Goal: Transaction & Acquisition: Purchase product/service

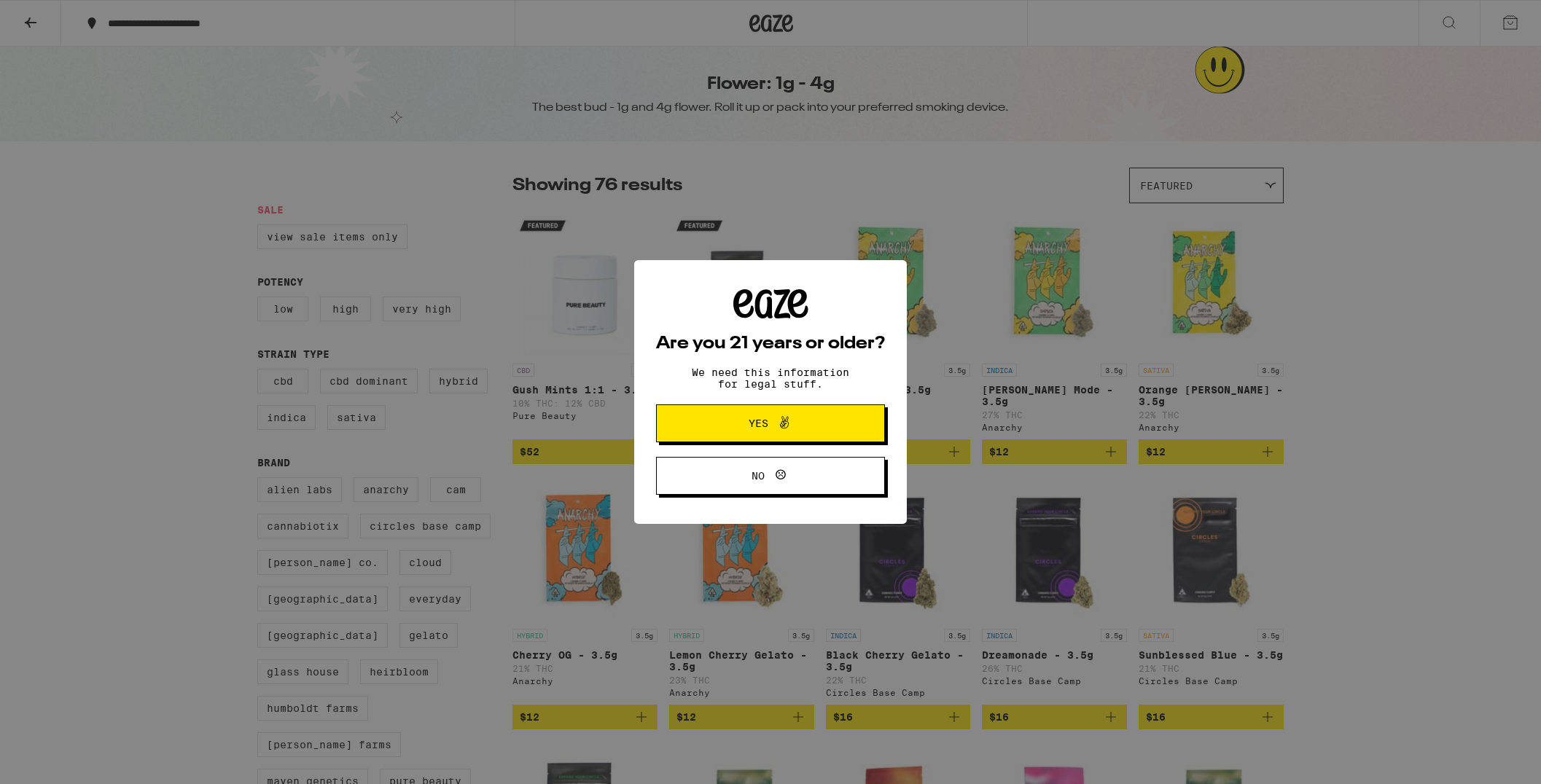
click at [832, 412] on button "Yes" at bounding box center [770, 423] width 229 height 38
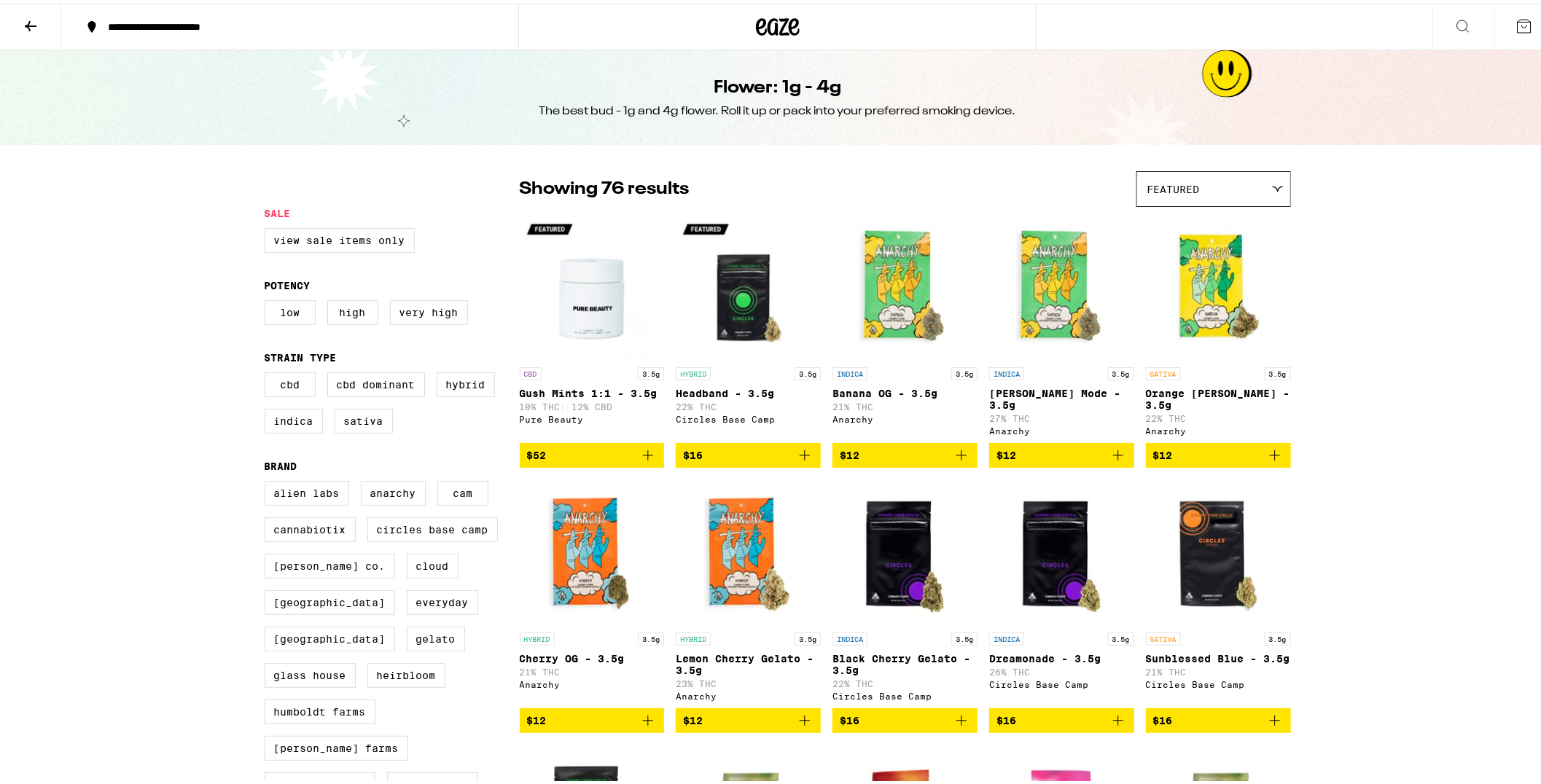
click at [253, 19] on div "**********" at bounding box center [297, 23] width 392 height 10
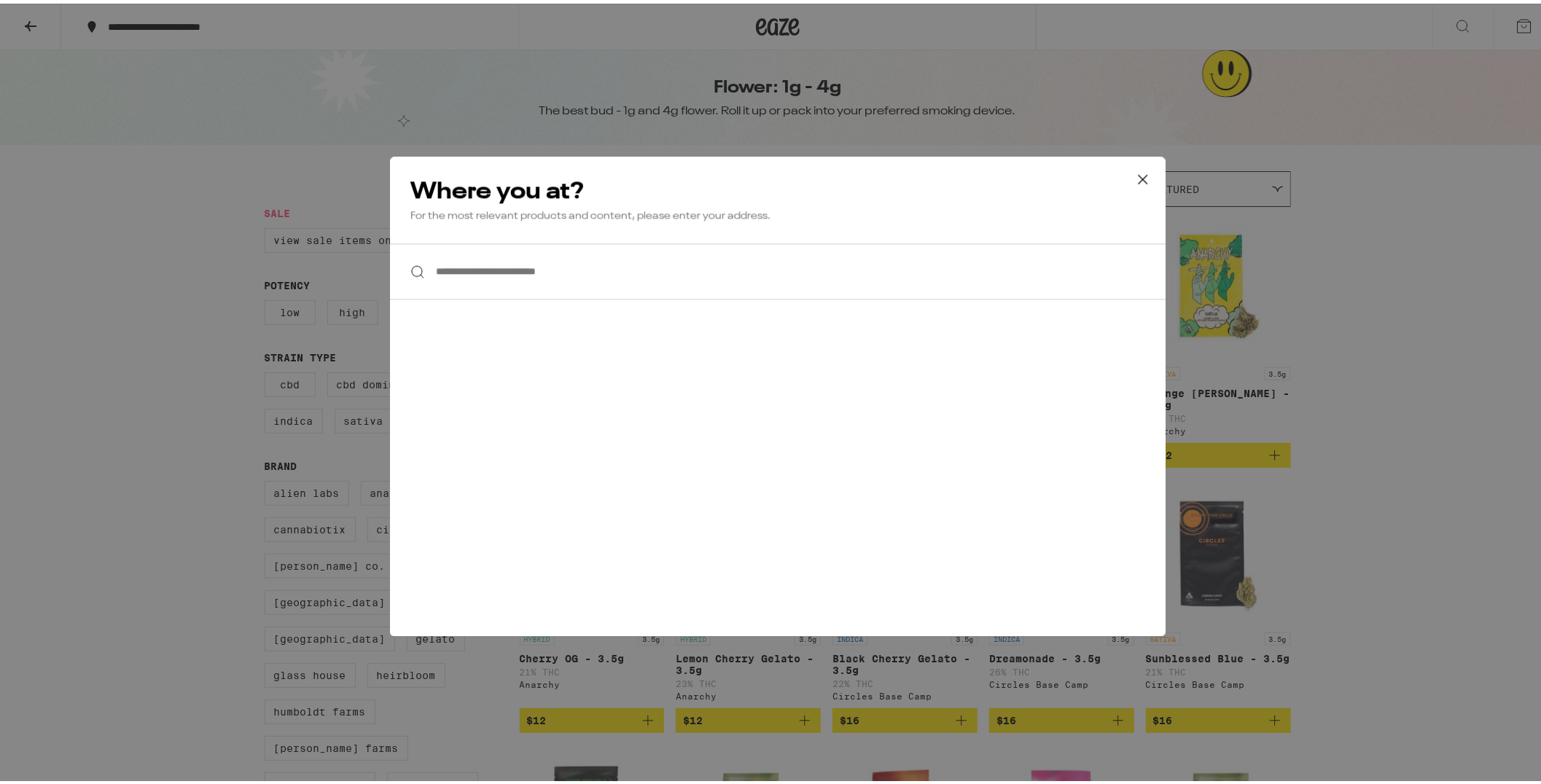
click at [499, 282] on input "**********" at bounding box center [777, 267] width 776 height 56
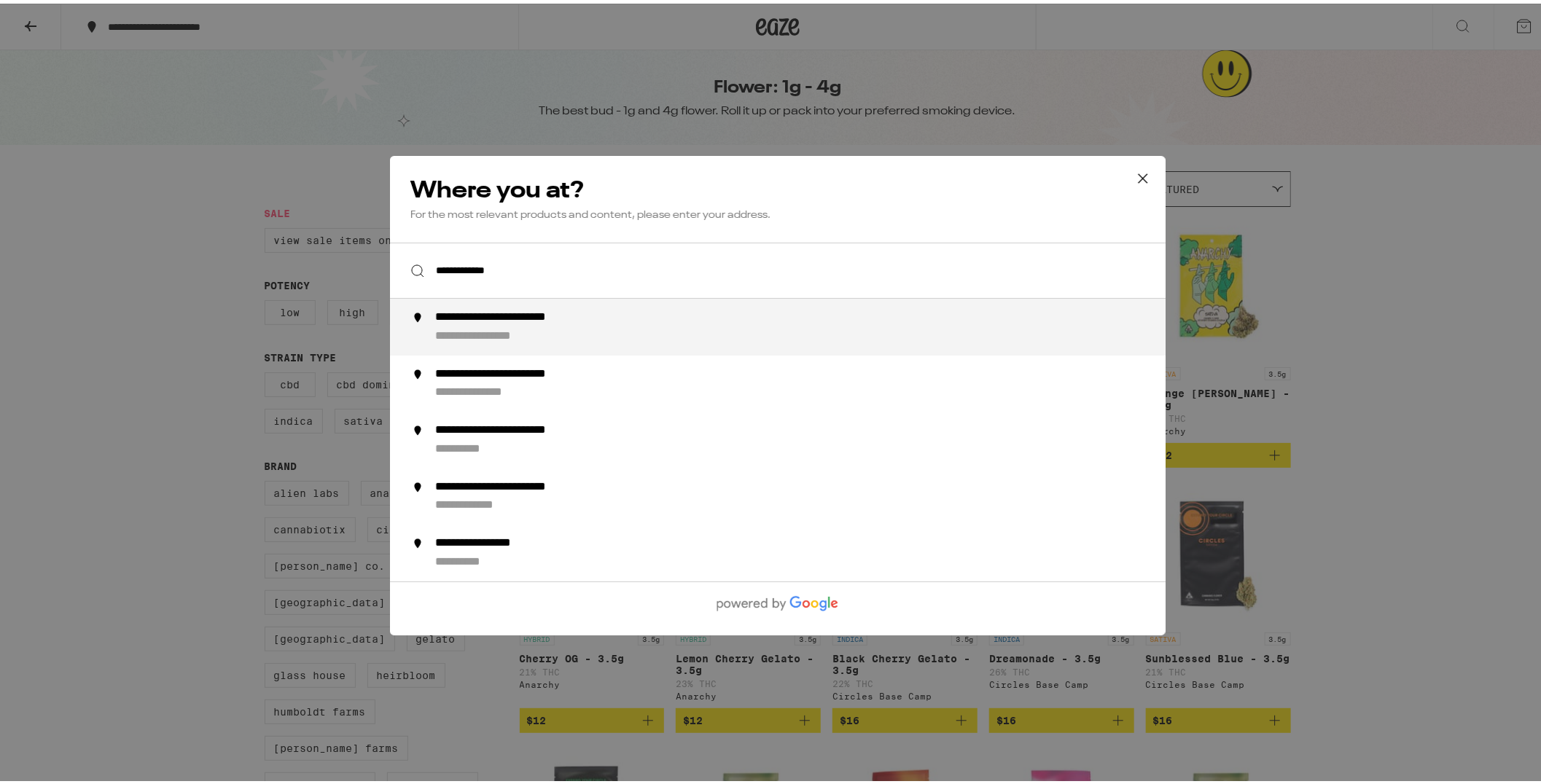
click at [510, 316] on div "**********" at bounding box center [529, 314] width 188 height 14
type input "**********"
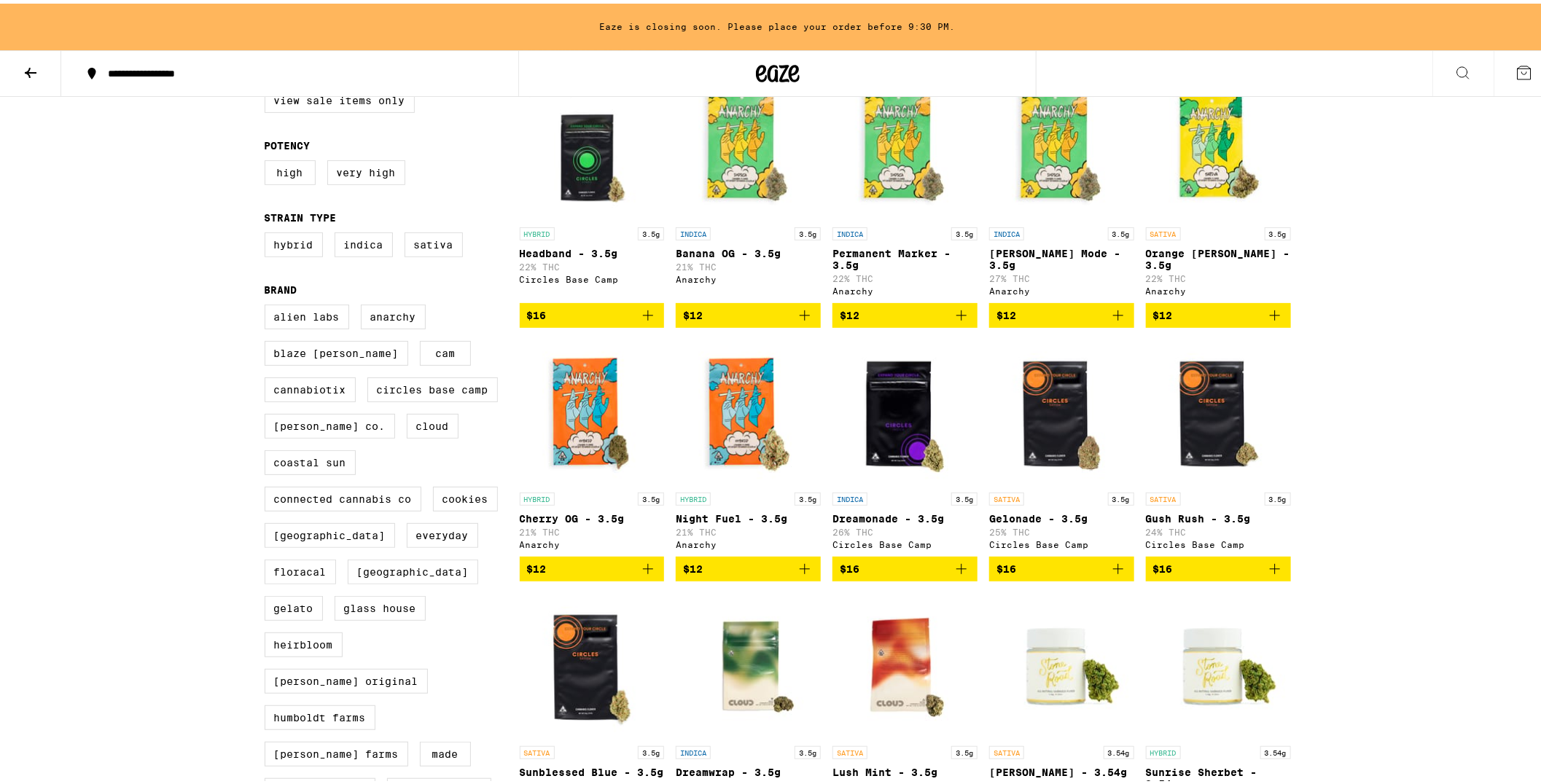
scroll to position [208, 0]
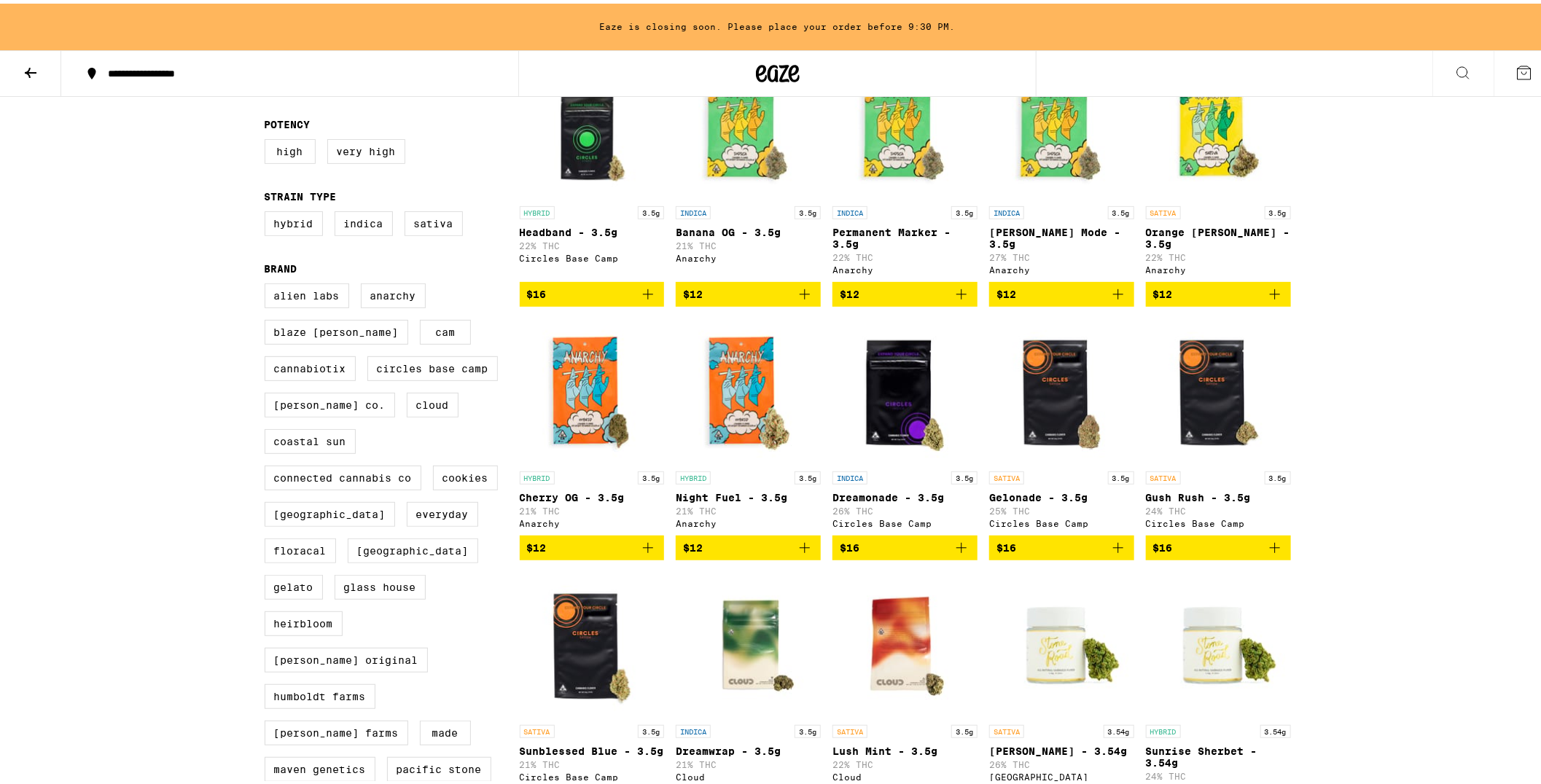
click at [639, 553] on icon "Add to bag" at bounding box center [647, 544] width 18 height 18
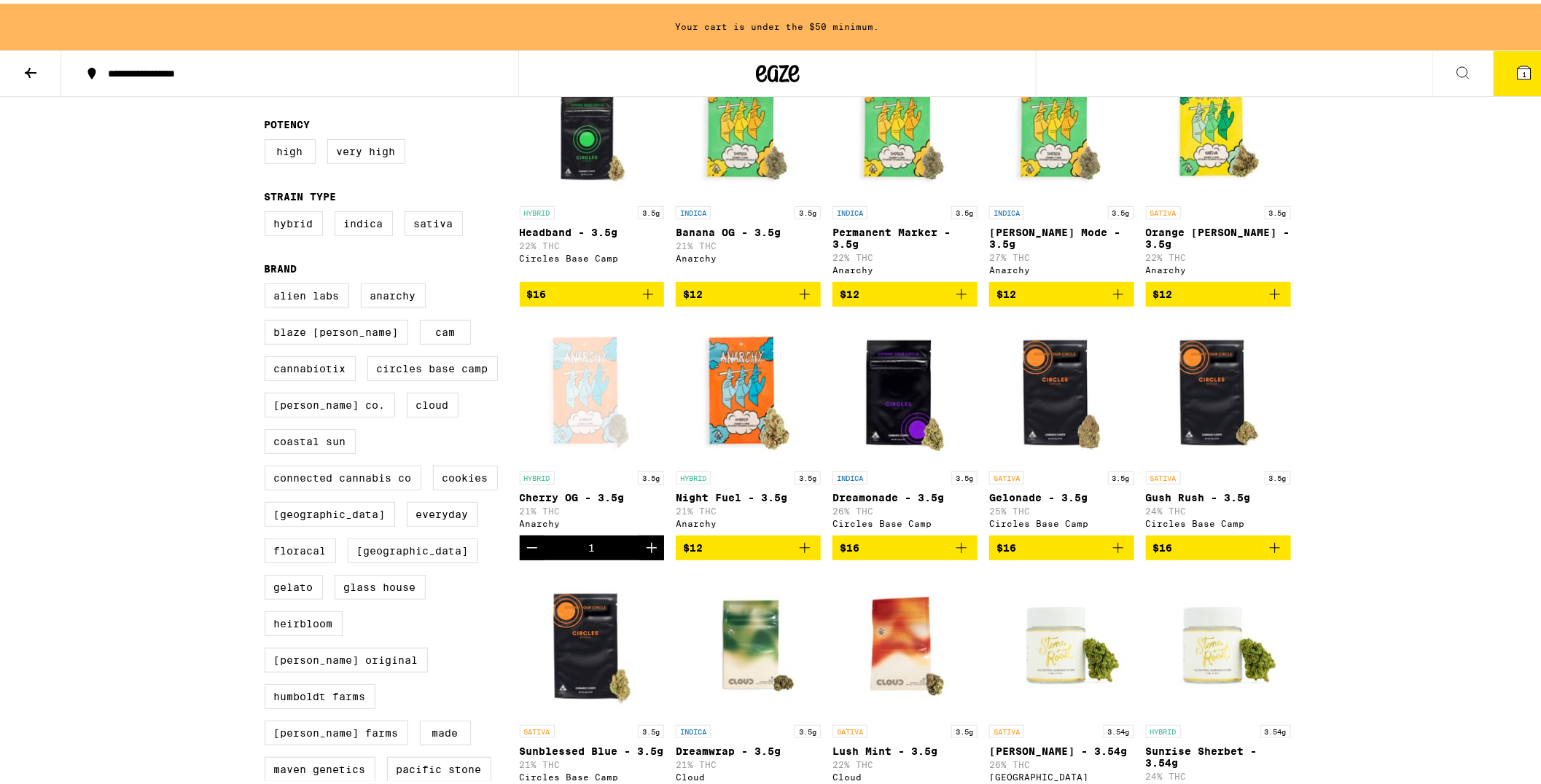
click at [799, 550] on icon "Add to bag" at bounding box center [804, 545] width 10 height 10
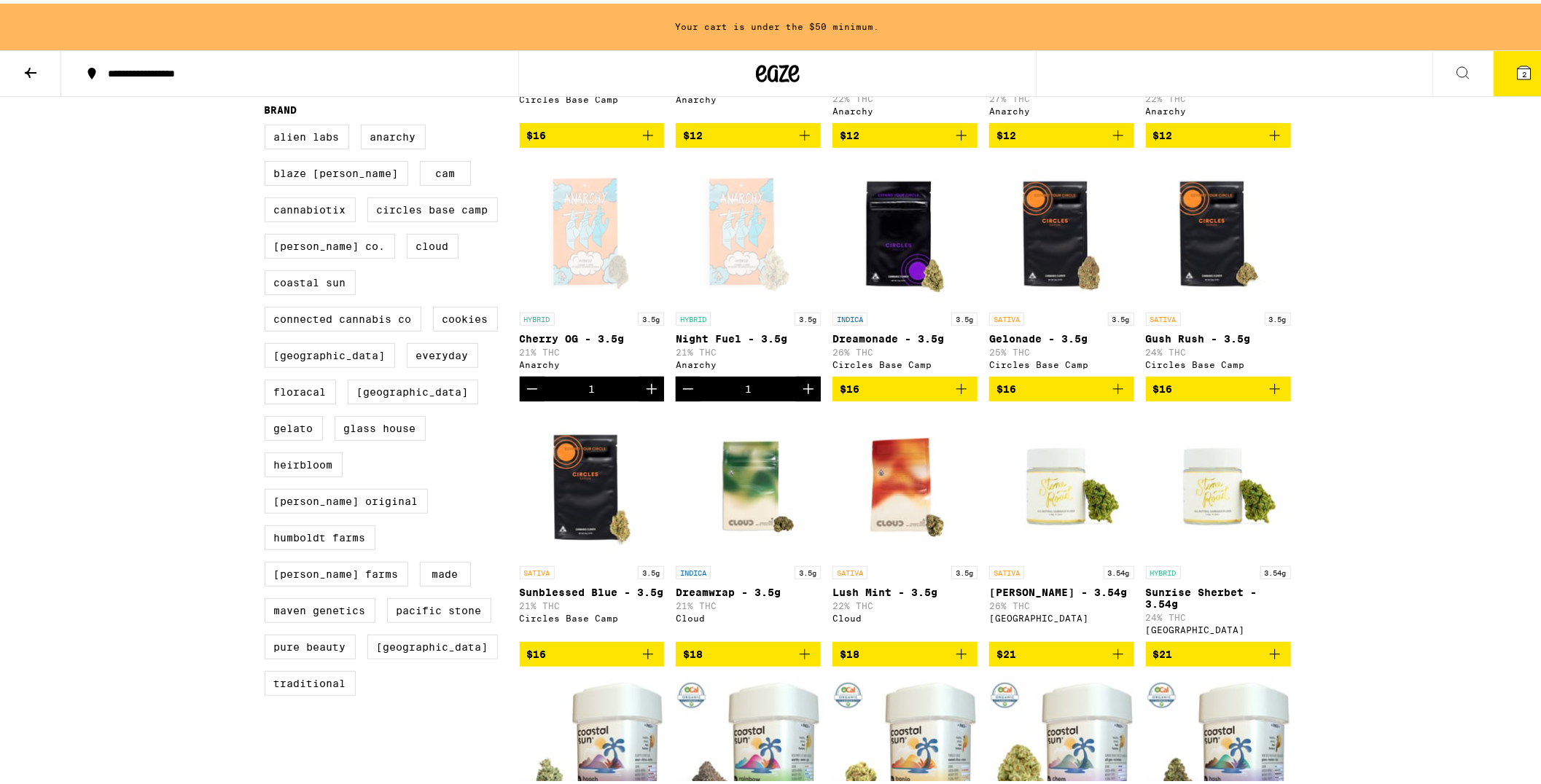
scroll to position [138, 0]
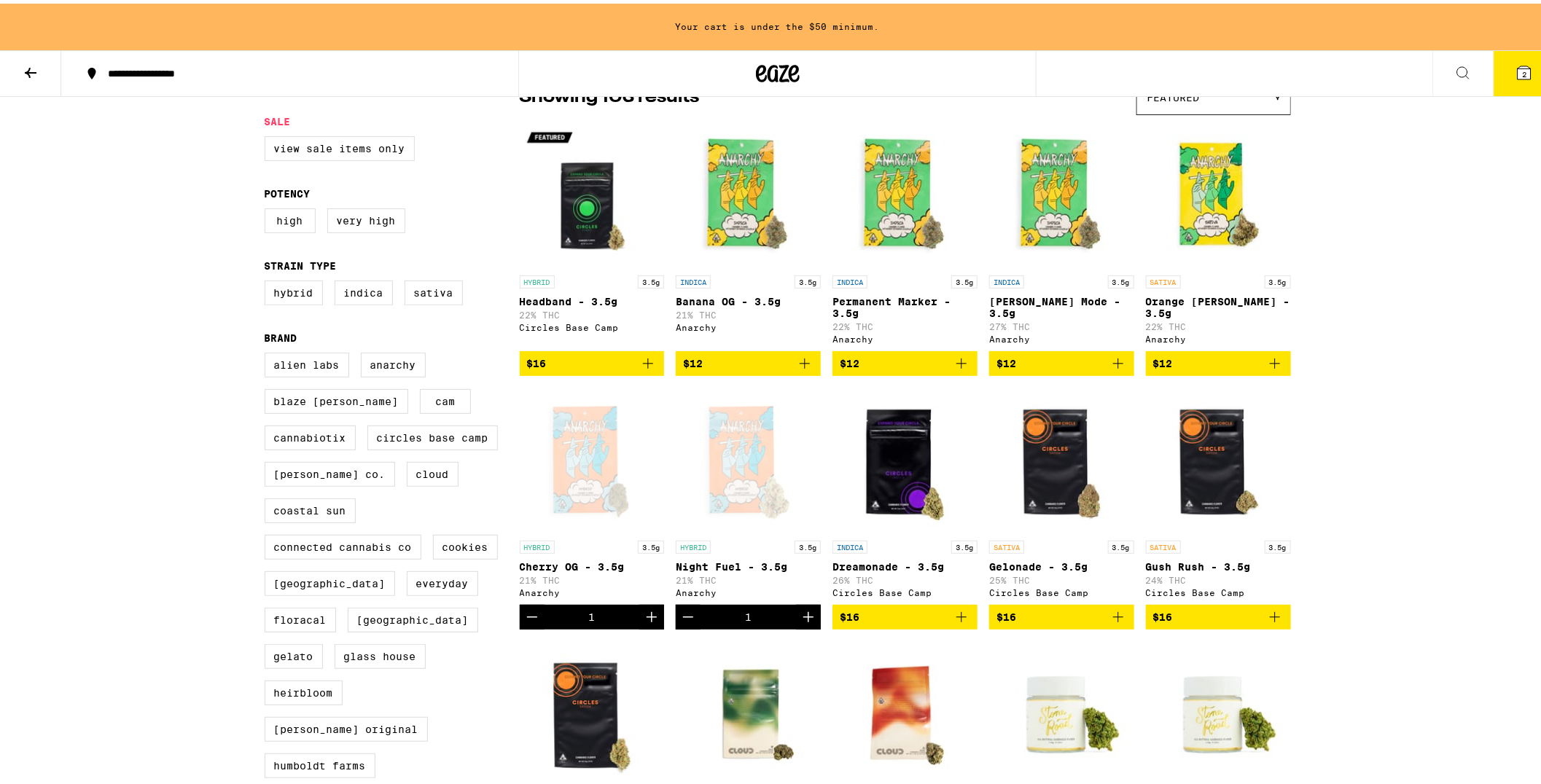
click at [643, 364] on icon "Add to bag" at bounding box center [647, 360] width 18 height 18
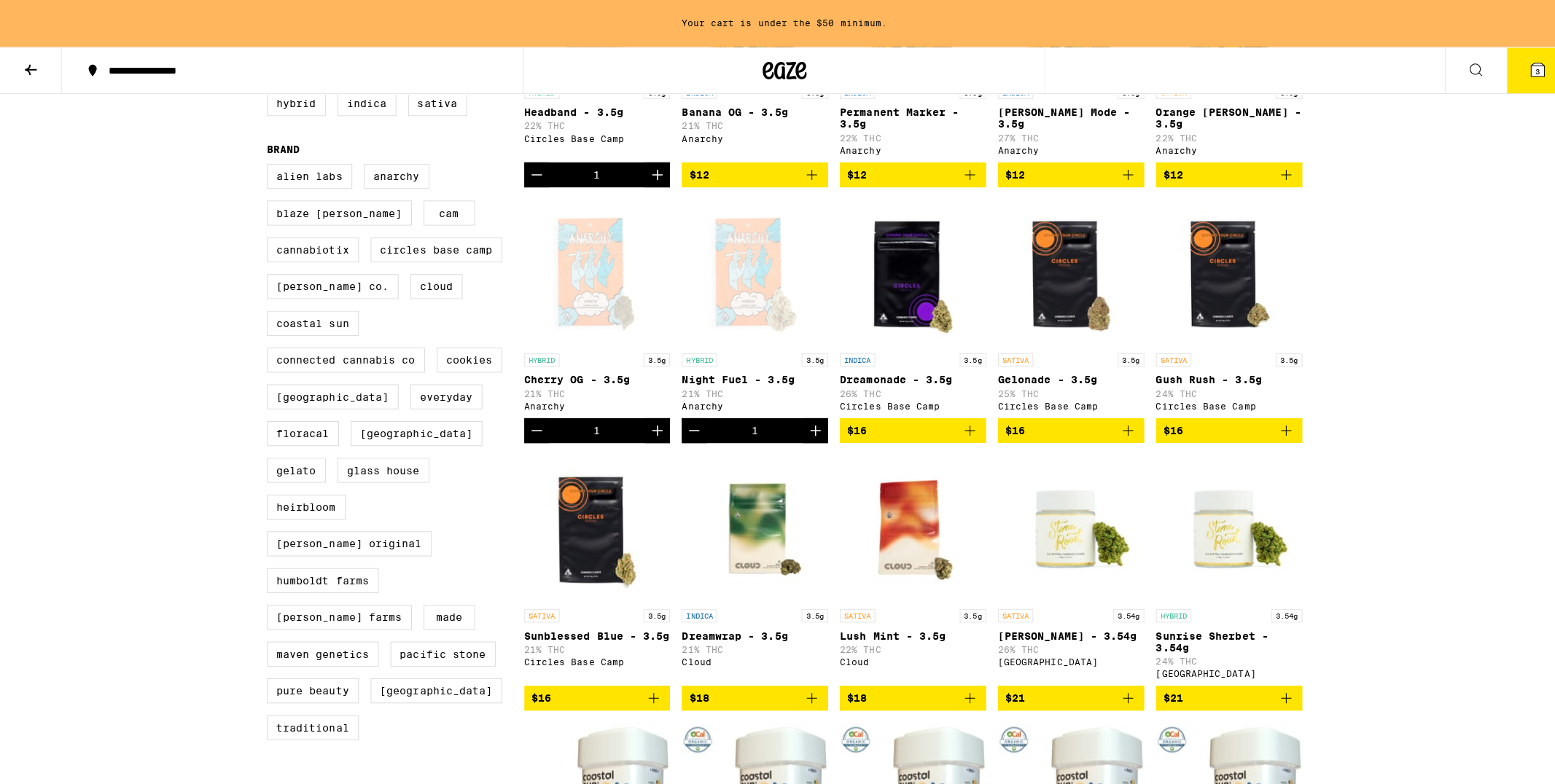
scroll to position [339, 0]
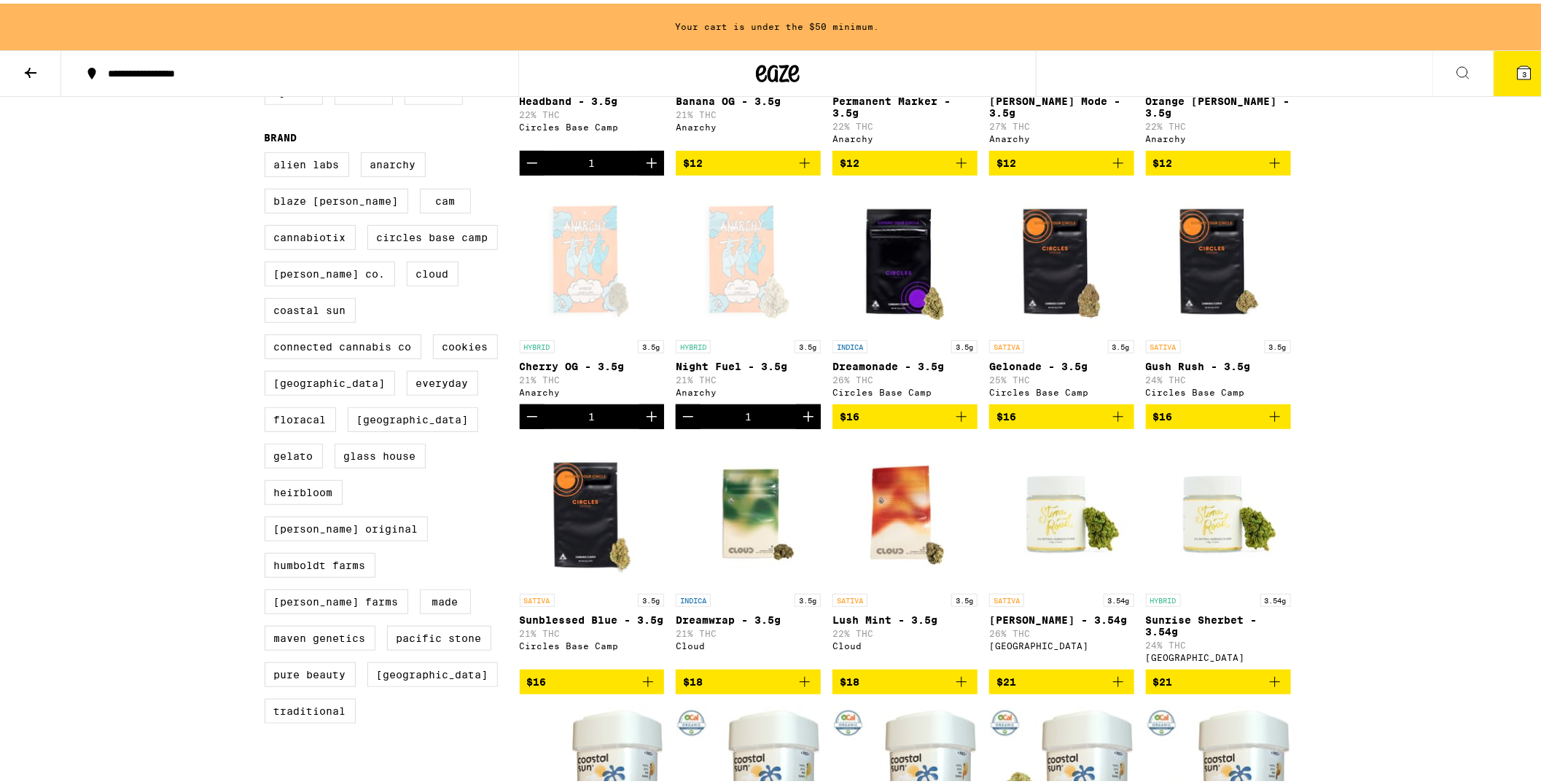
click at [952, 422] on icon "Add to bag" at bounding box center [961, 413] width 18 height 18
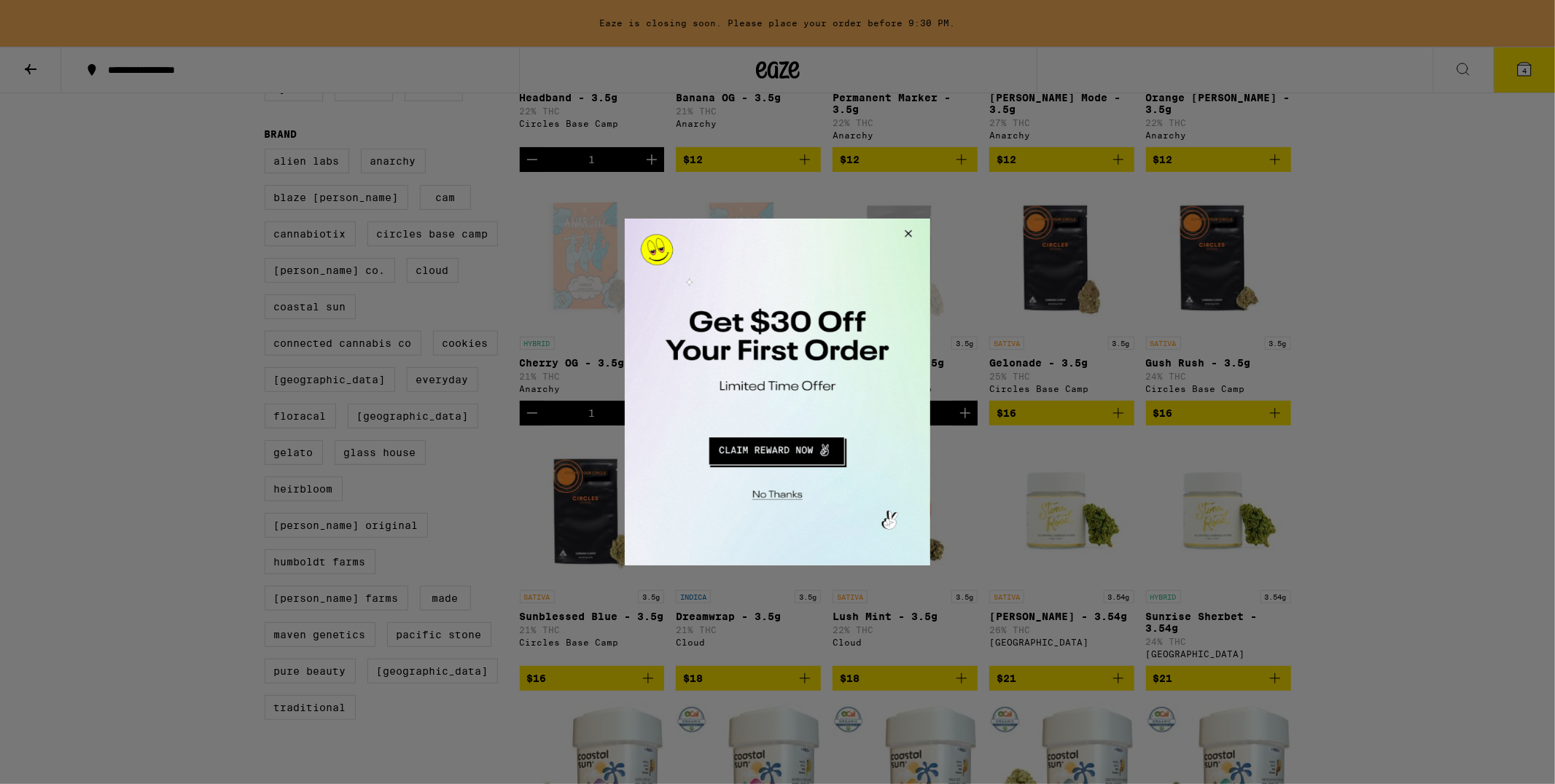
click at [809, 451] on button "Redirect to URL" at bounding box center [775, 448] width 254 height 35
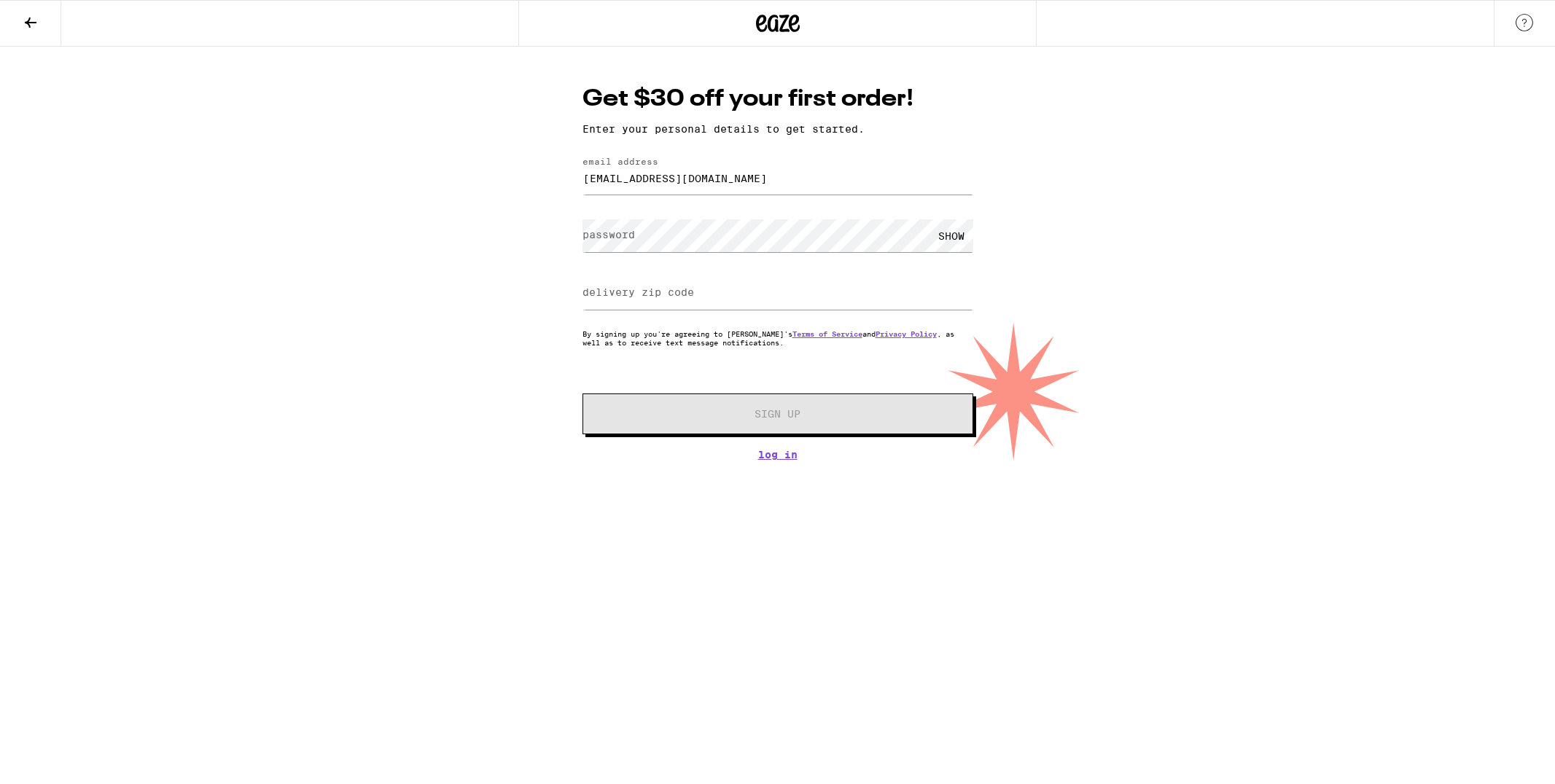
drag, startPoint x: 0, startPoint y: 0, endPoint x: 735, endPoint y: 311, distance: 798.1
click at [735, 311] on div at bounding box center [778, 293] width 390 height 43
click at [726, 304] on input "delivery zip code" at bounding box center [778, 293] width 390 height 33
type input "94103"
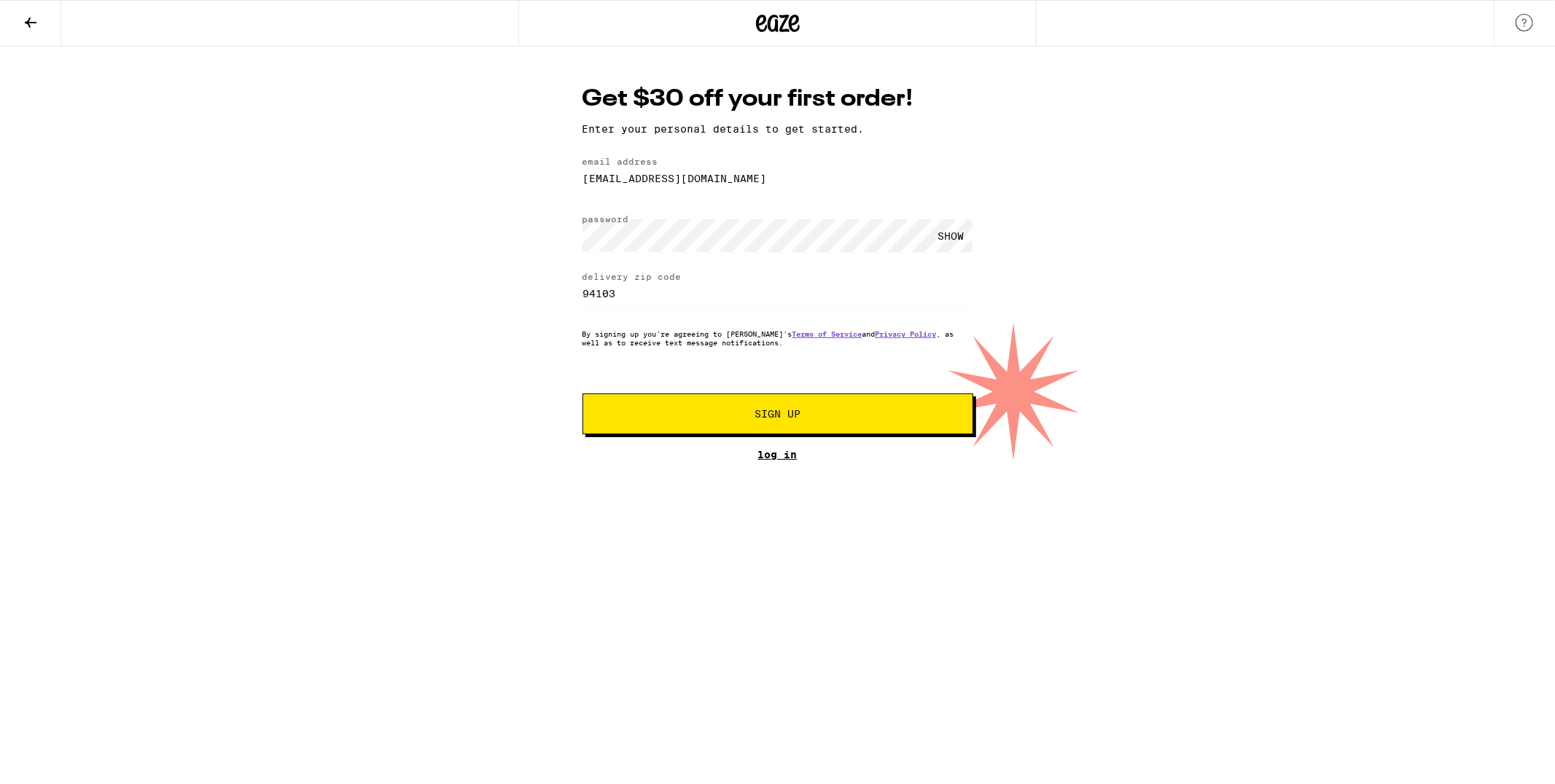
click at [782, 457] on link "Log In" at bounding box center [778, 455] width 390 height 12
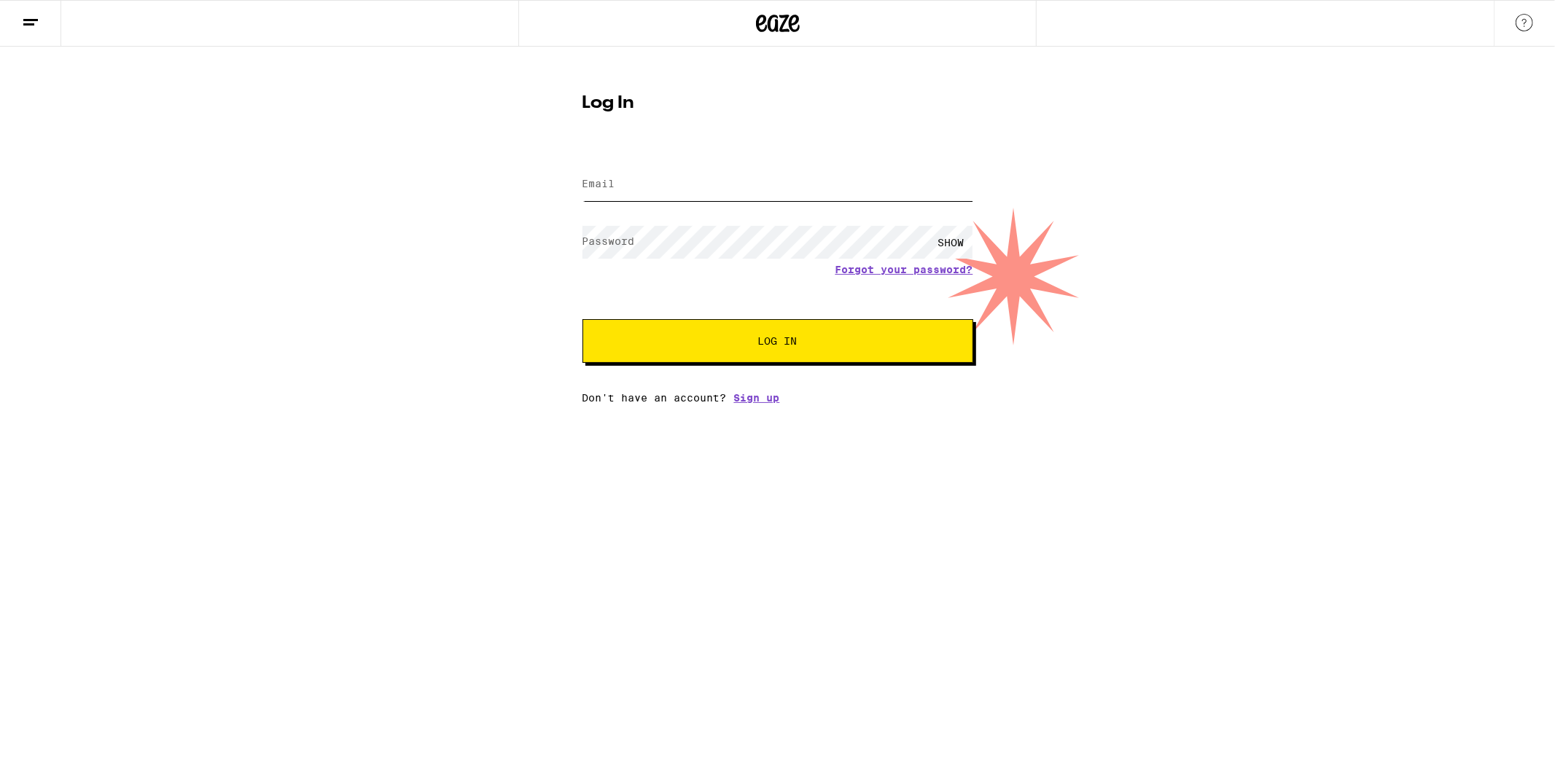
type input "jsdickstein@gmail.com"
click at [789, 338] on span "Log In" at bounding box center [778, 341] width 39 height 10
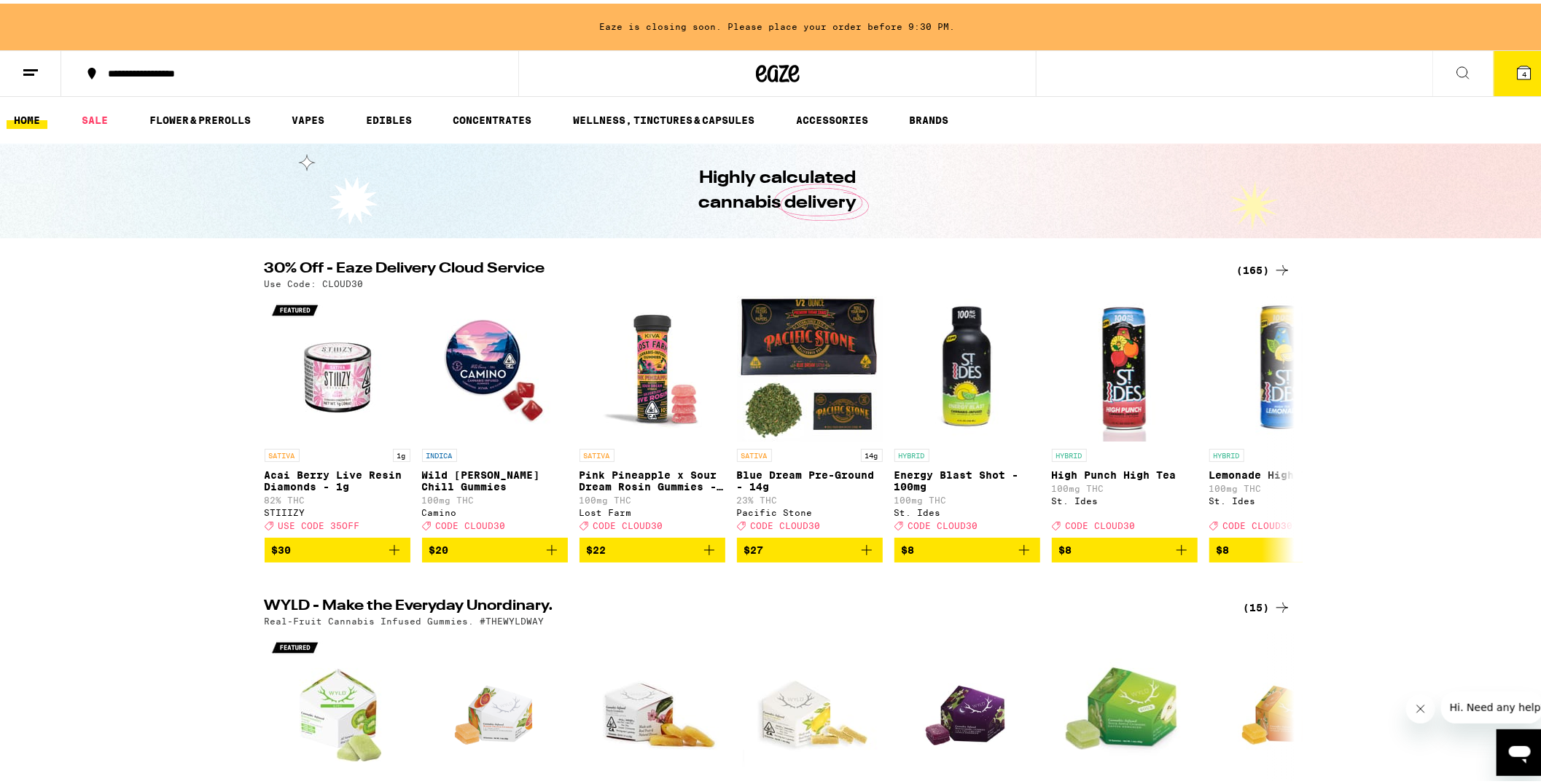
click at [1521, 66] on span "4" at bounding box center [1523, 70] width 4 height 8
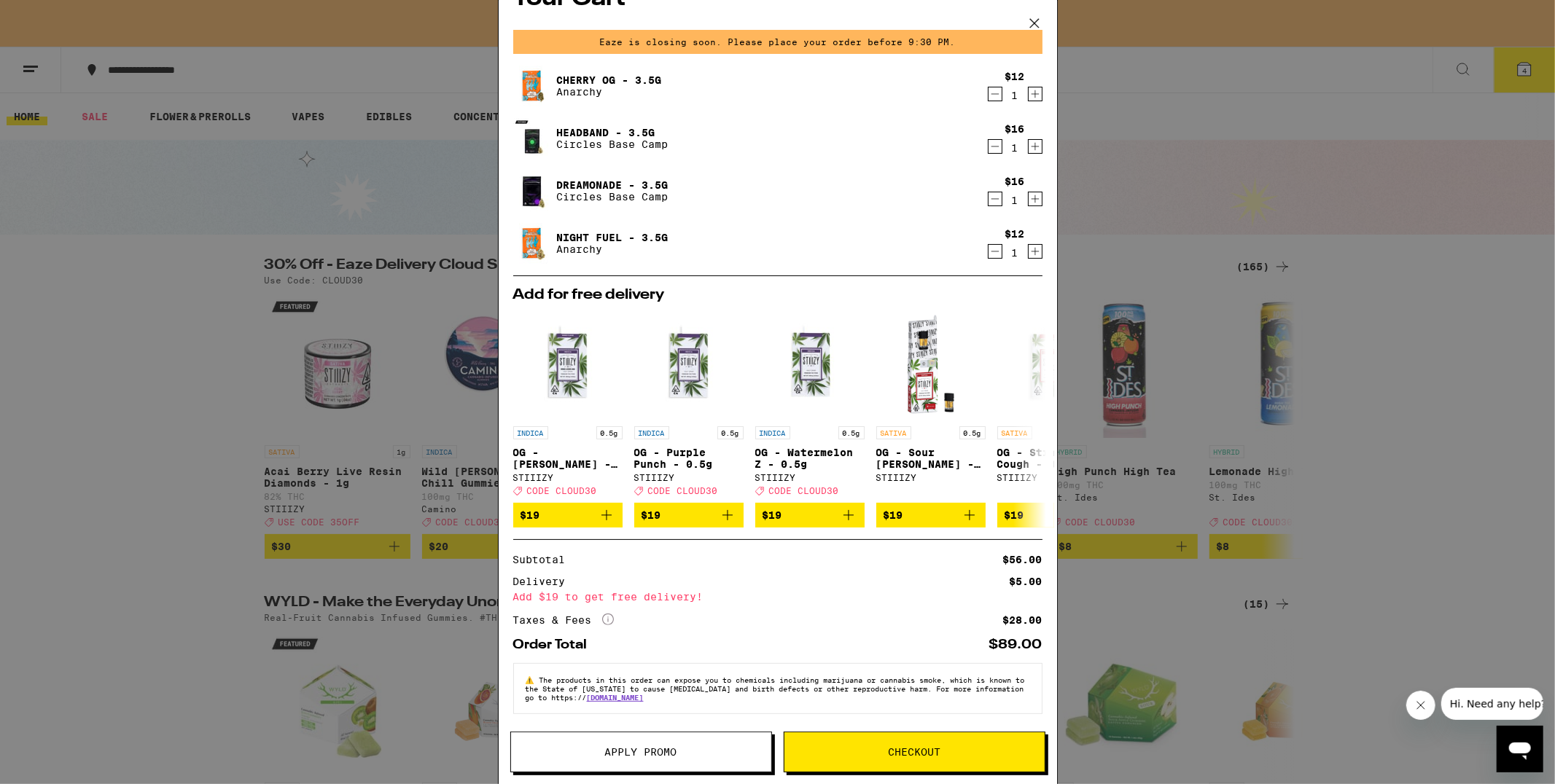
scroll to position [44, 0]
click at [189, 524] on div "Your Cart Eaze is closing soon. Please place your order before 9:30 PM. Cherry …" at bounding box center [778, 392] width 1555 height 784
click at [618, 749] on span "Apply Promo" at bounding box center [641, 752] width 72 height 10
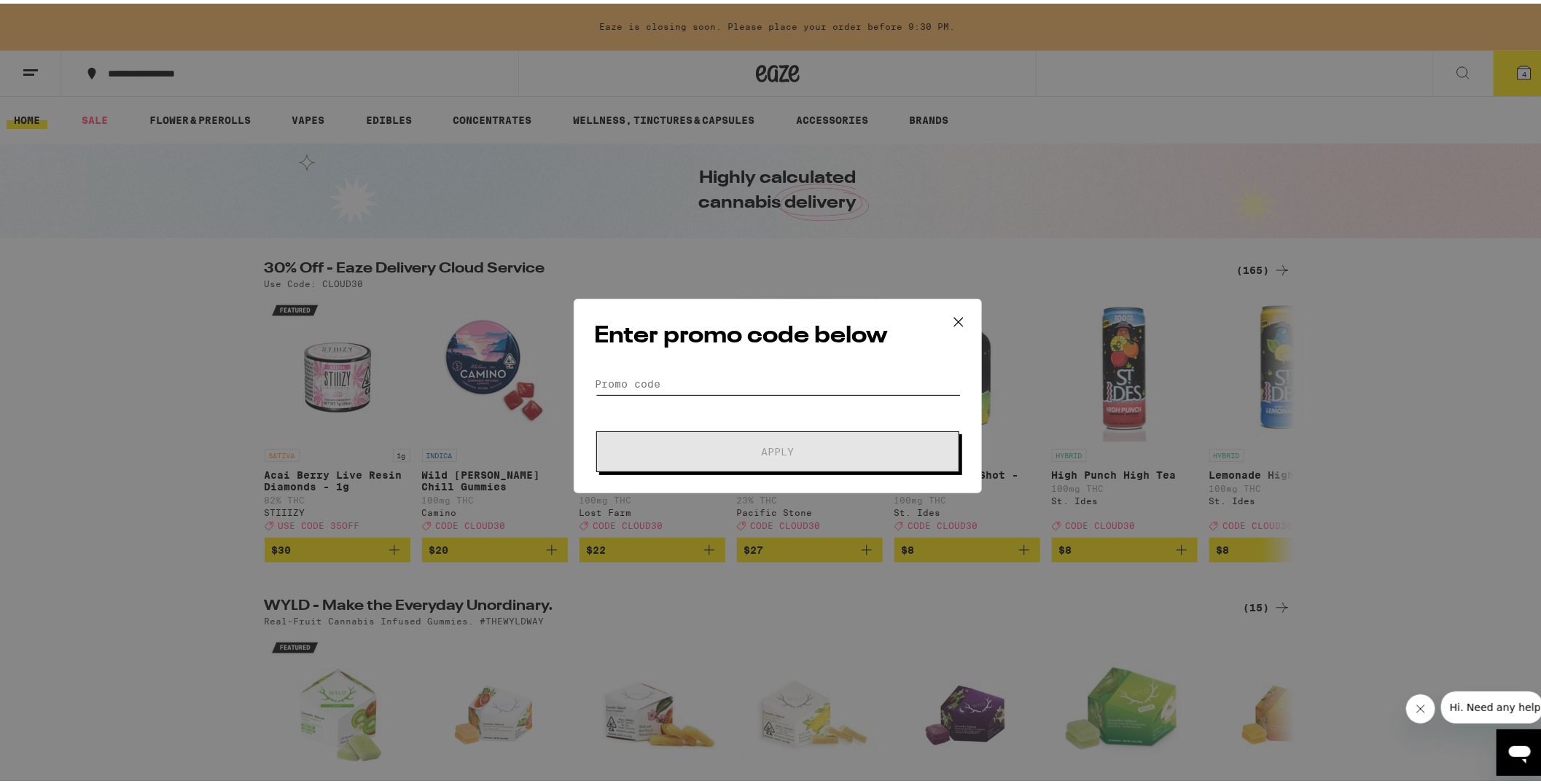
click at [675, 373] on input "Promo Code" at bounding box center [777, 380] width 366 height 22
click at [947, 324] on icon at bounding box center [958, 318] width 22 height 22
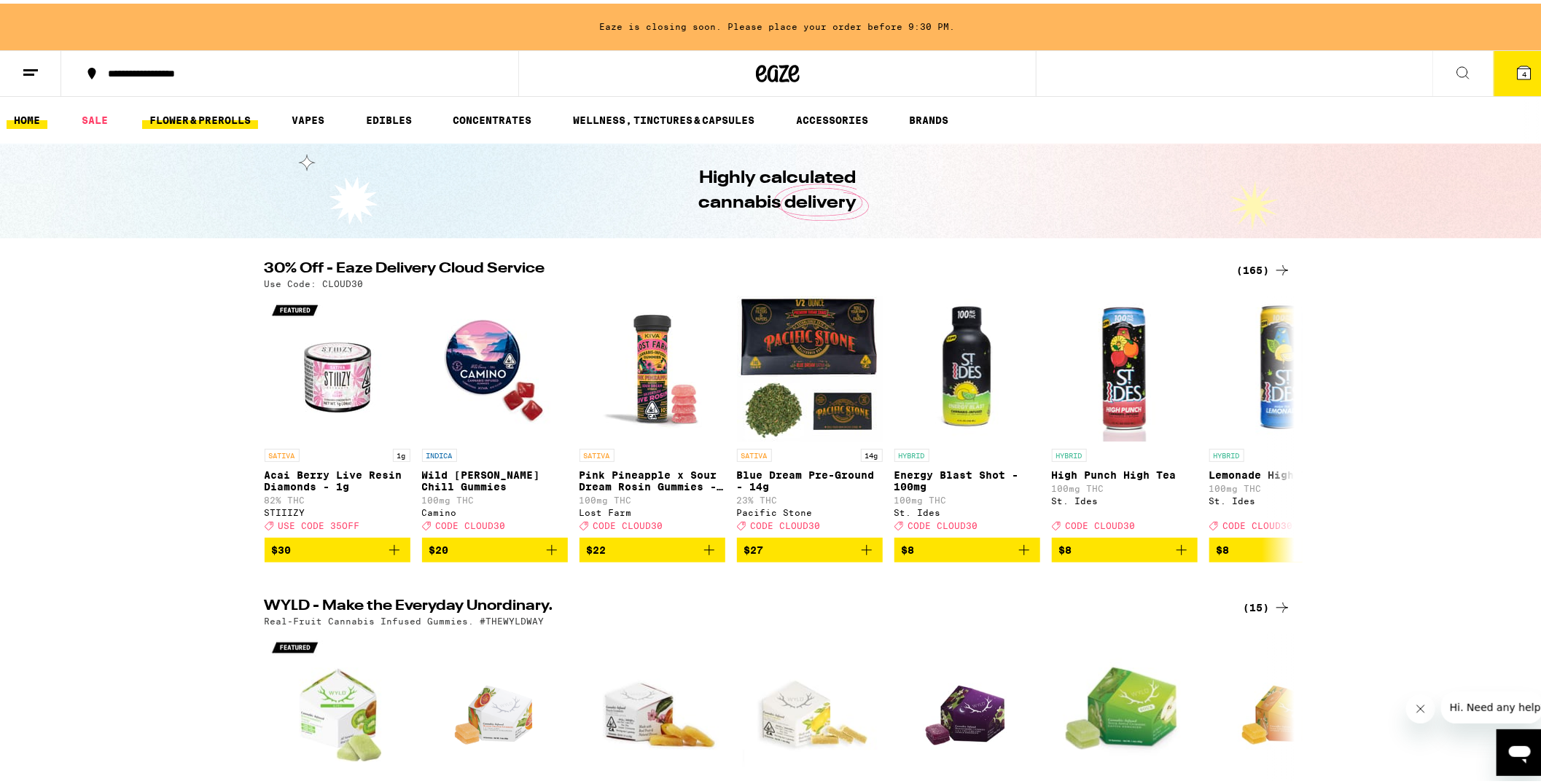
click at [181, 112] on link "FLOWER & PREROLLS" at bounding box center [199, 116] width 116 height 18
click at [183, 112] on link "FLOWER & PREROLLS" at bounding box center [199, 116] width 116 height 18
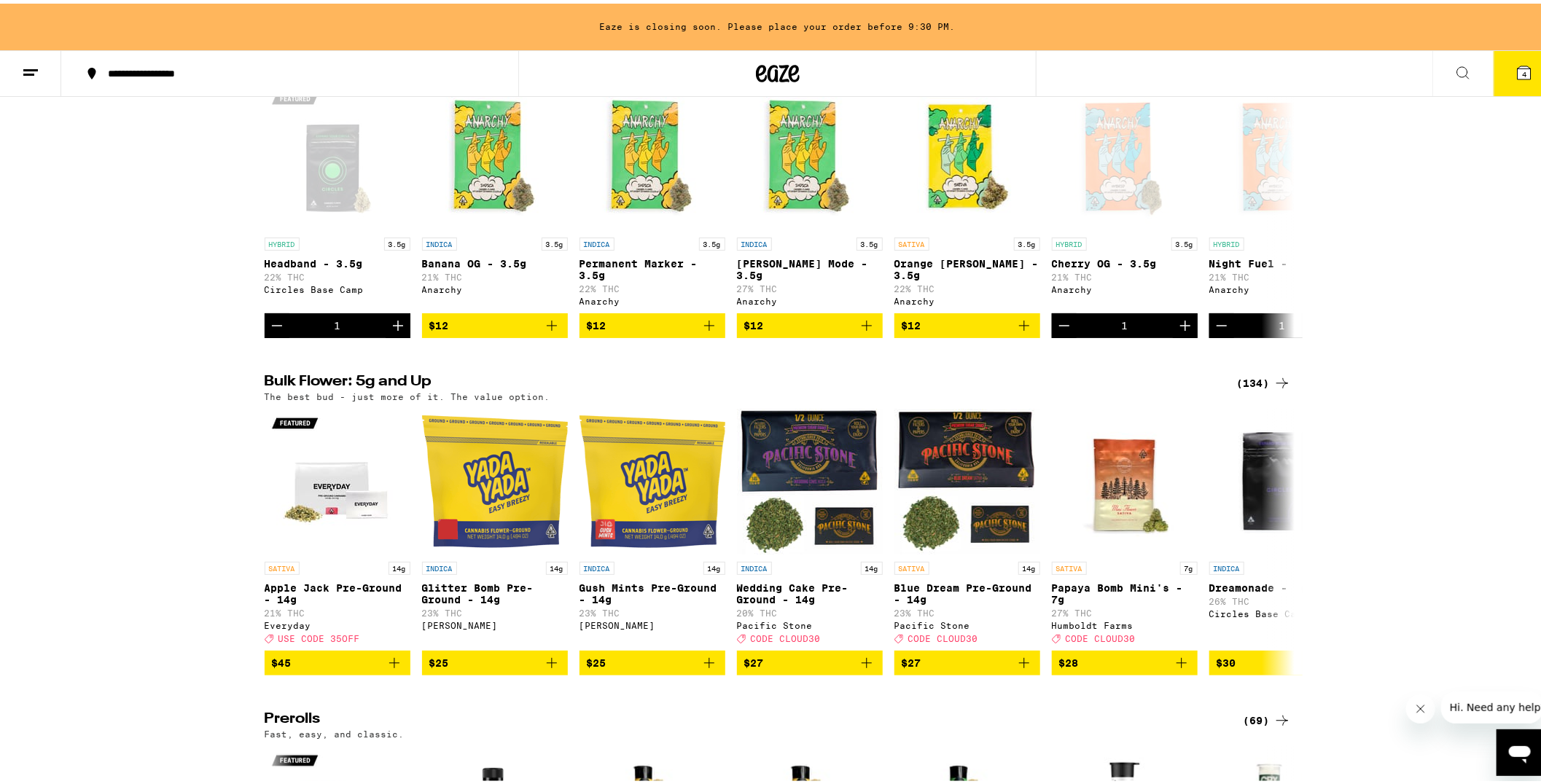
scroll to position [82, 0]
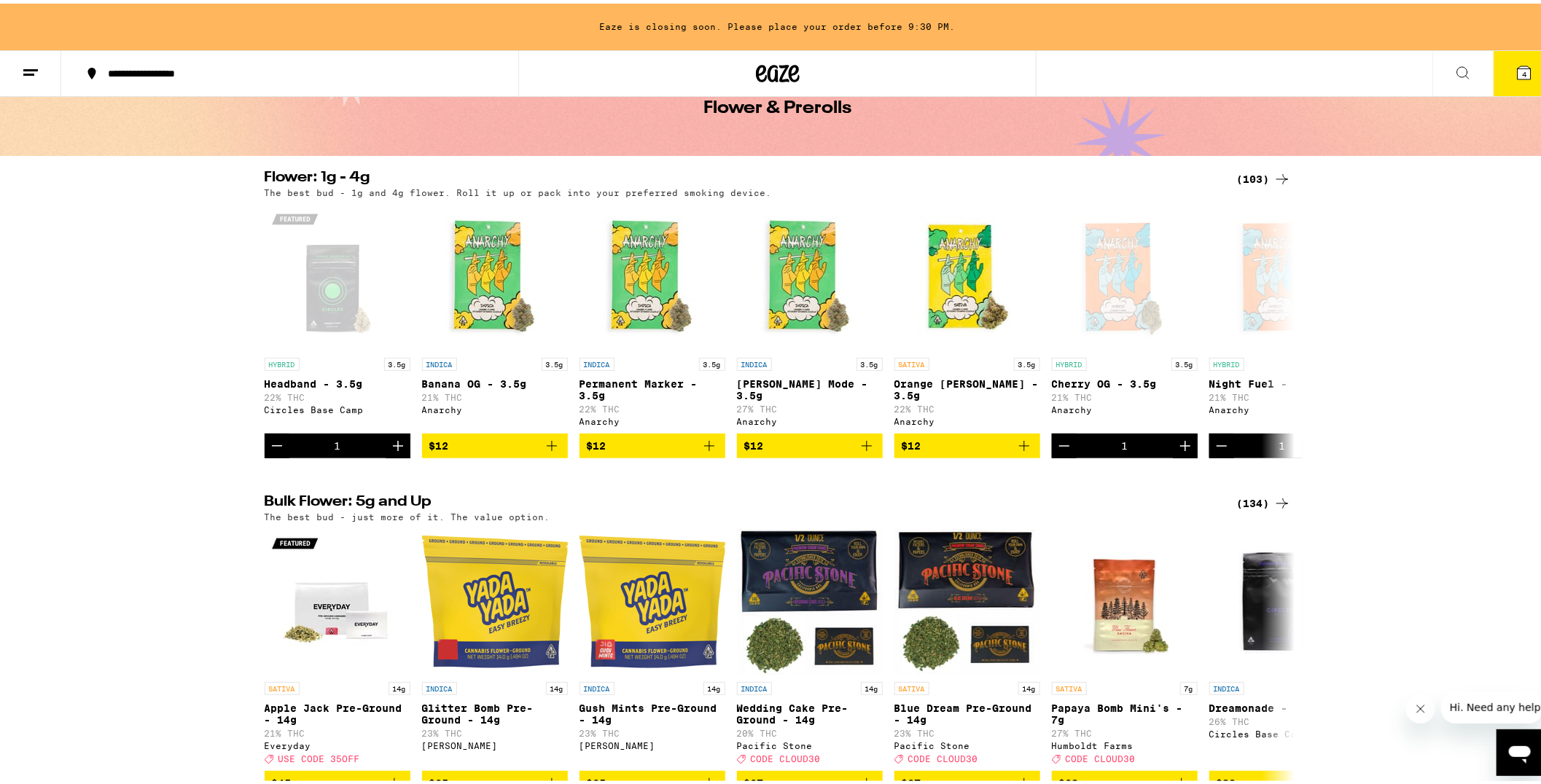
click at [336, 177] on h2 "Flower: 1g - 4g" at bounding box center [742, 176] width 955 height 18
click at [1273, 176] on icon at bounding box center [1281, 176] width 18 height 18
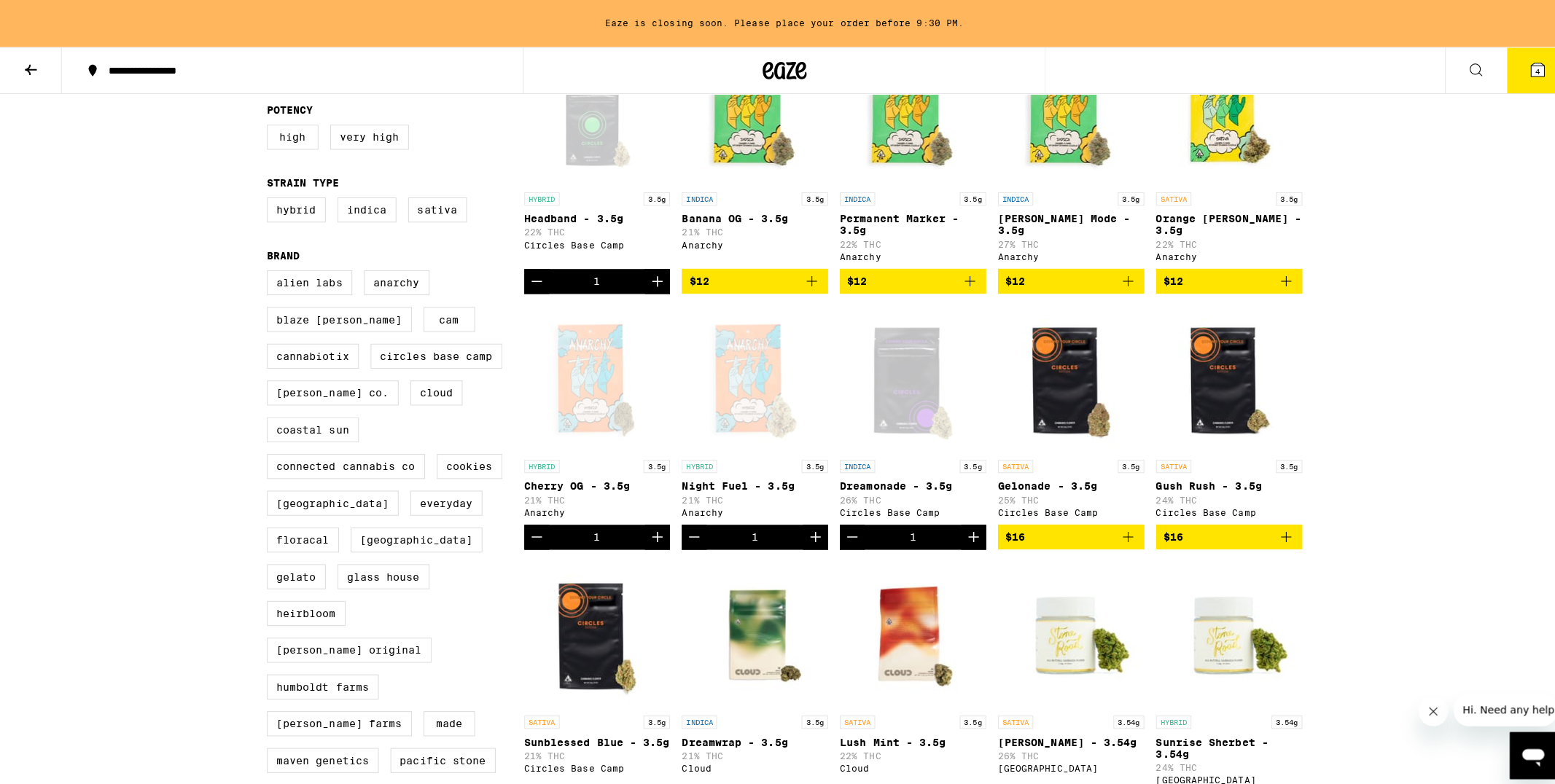
scroll to position [558, 0]
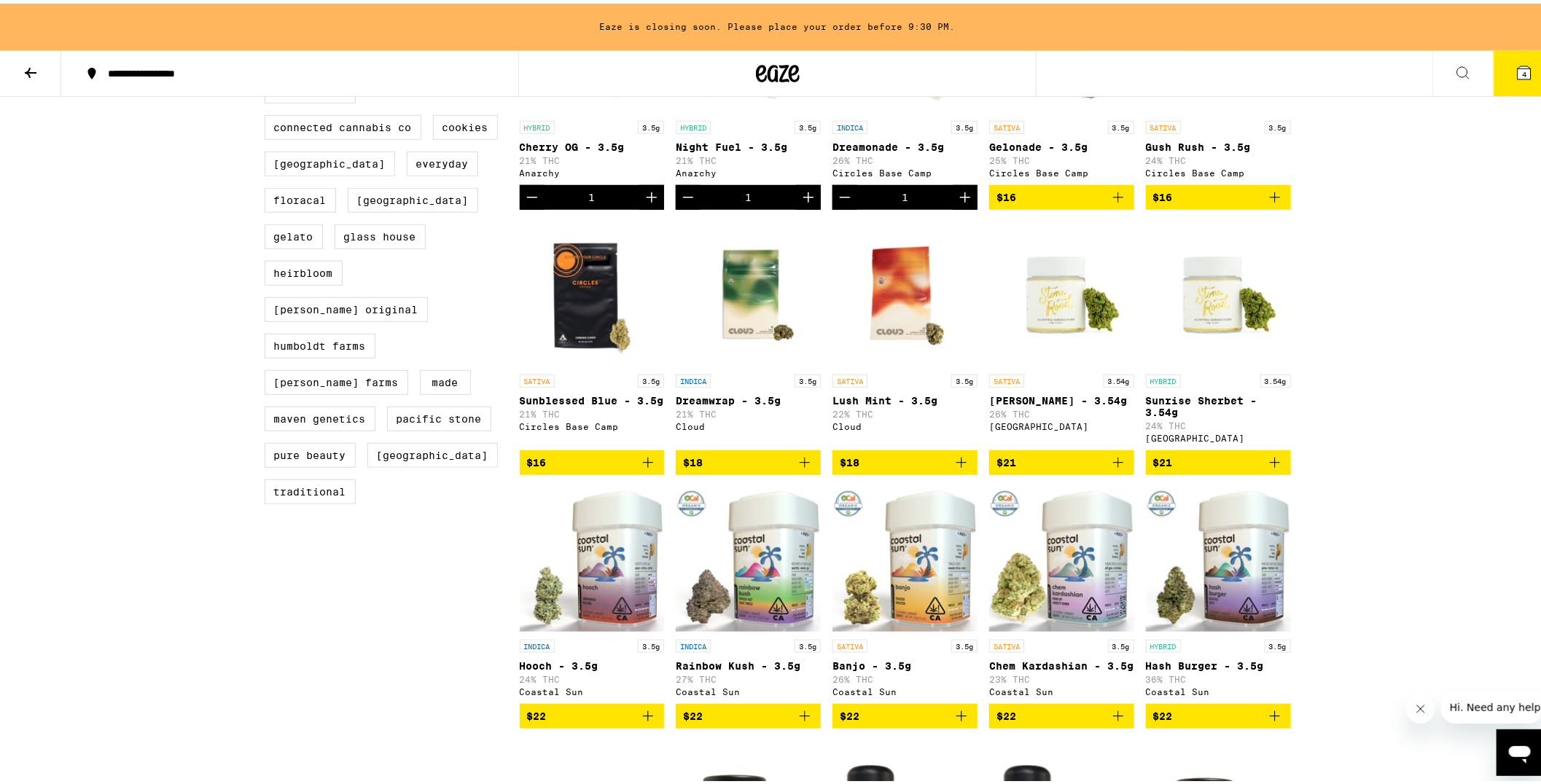
click at [1266, 468] on icon "Add to bag" at bounding box center [1275, 459] width 18 height 18
click at [1517, 66] on icon at bounding box center [1523, 69] width 13 height 13
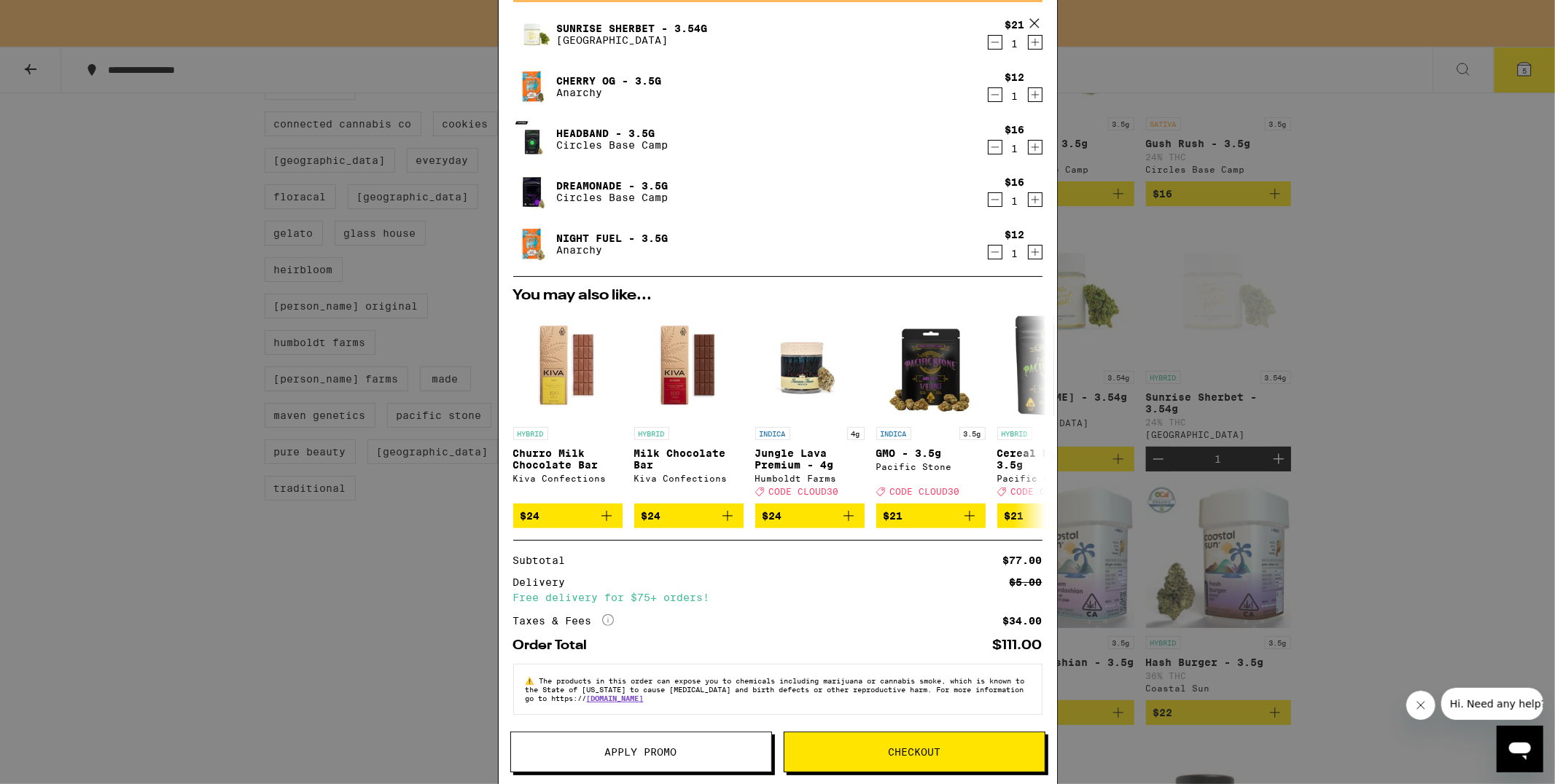
scroll to position [96, 0]
click at [900, 754] on span "Checkout" at bounding box center [914, 752] width 53 height 10
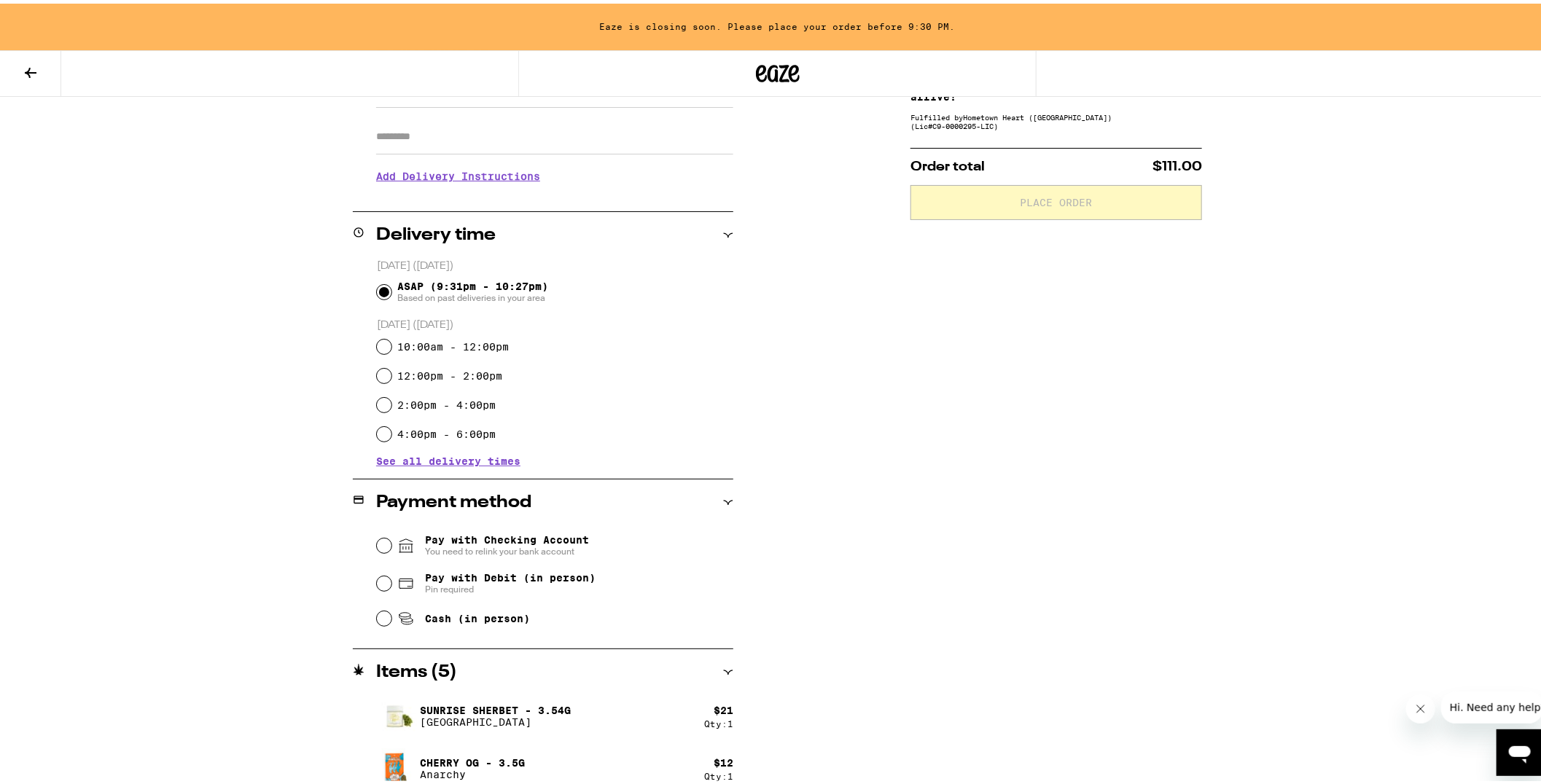
scroll to position [260, 0]
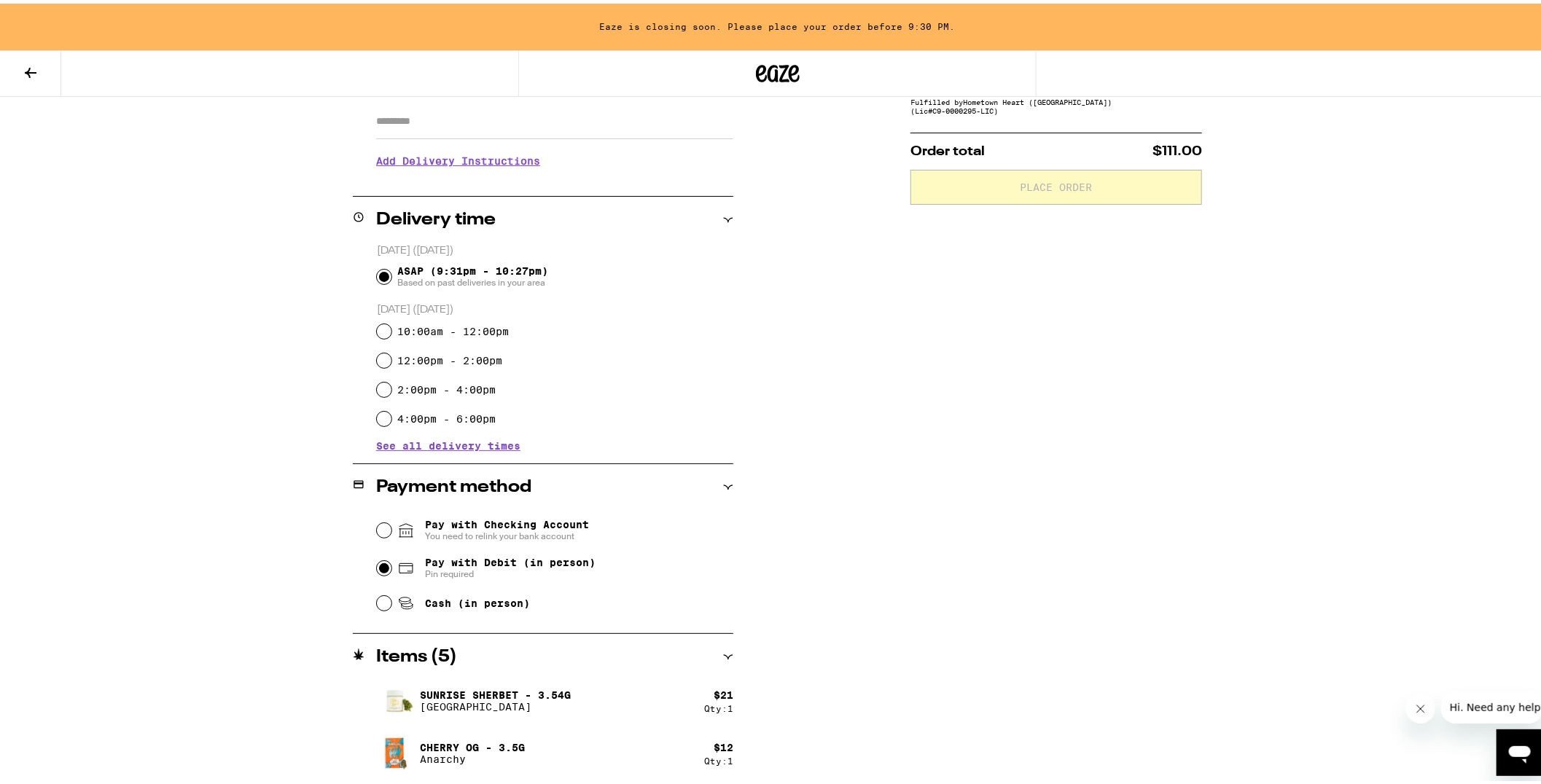
click at [377, 565] on input "Pay with Debit (in person) Pin required" at bounding box center [384, 564] width 14 height 14
radio input "true"
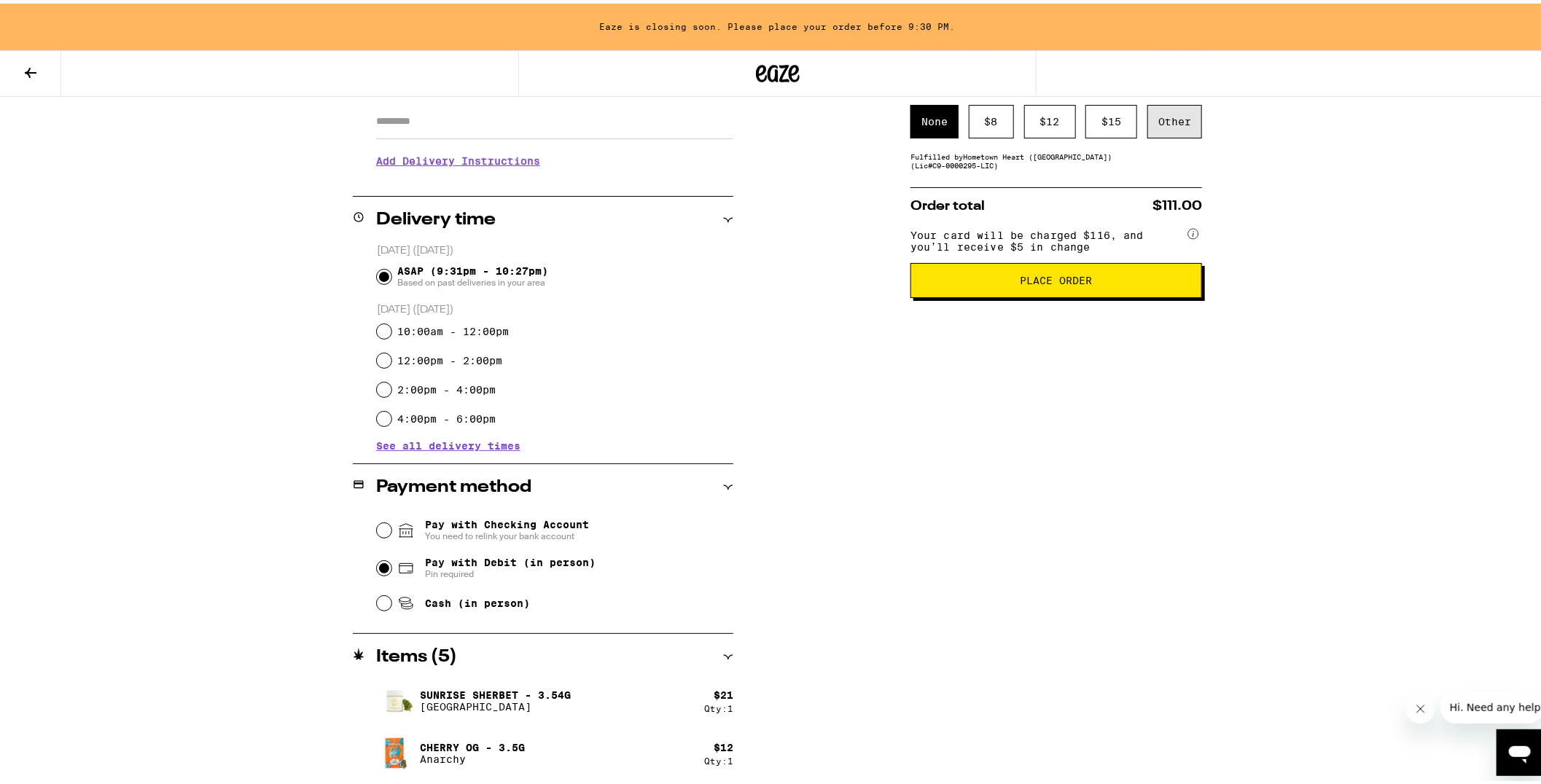
click at [1157, 118] on div "Other" at bounding box center [1174, 118] width 54 height 34
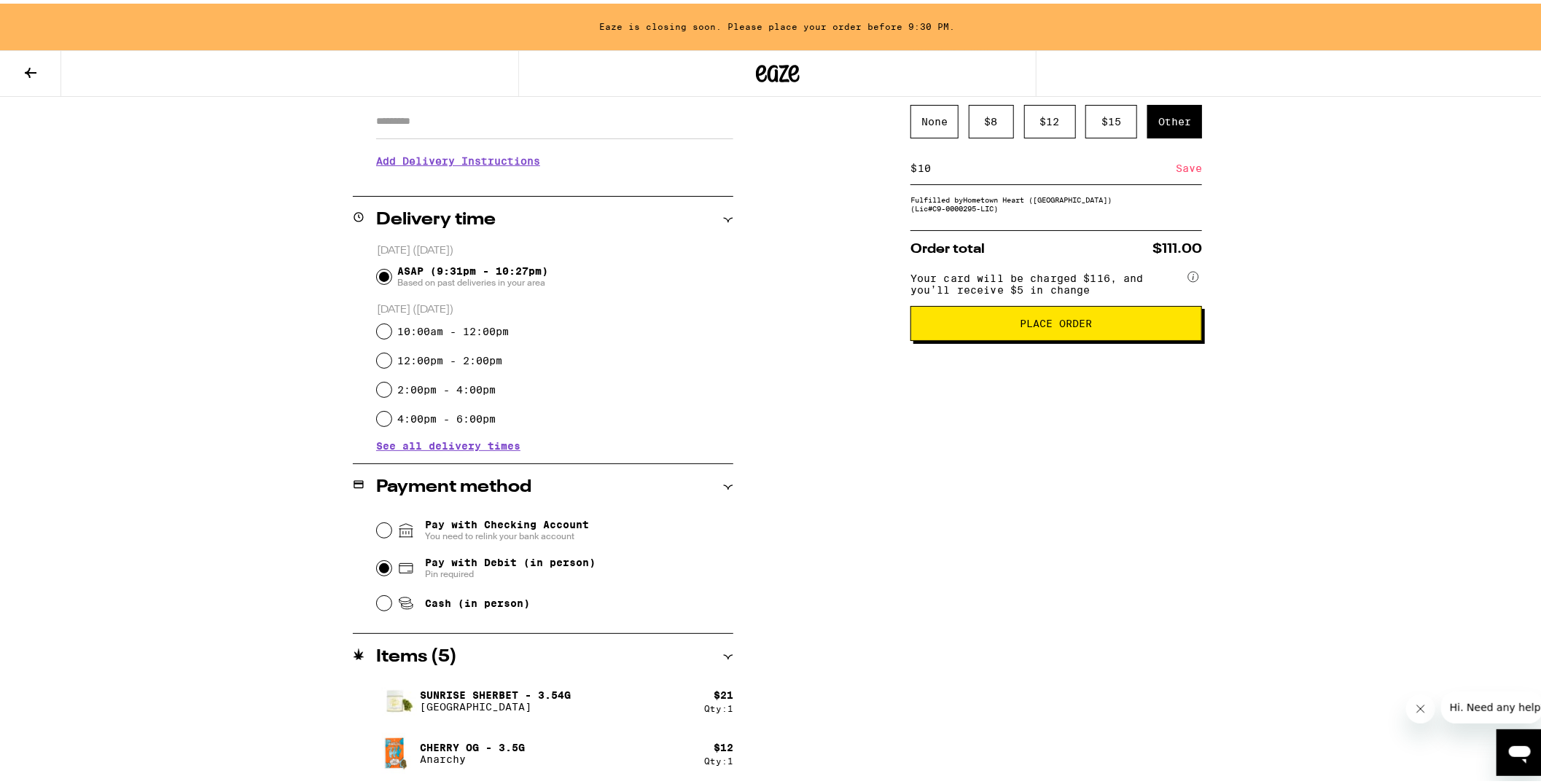
click at [1172, 190] on div "Subtotal $77.00 Delivery $5.00 Free delivery for $75+ orders! Taxes & Fees More…" at bounding box center [1056, 451] width 292 height 977
click at [1180, 169] on div "Save" at bounding box center [1188, 165] width 26 height 32
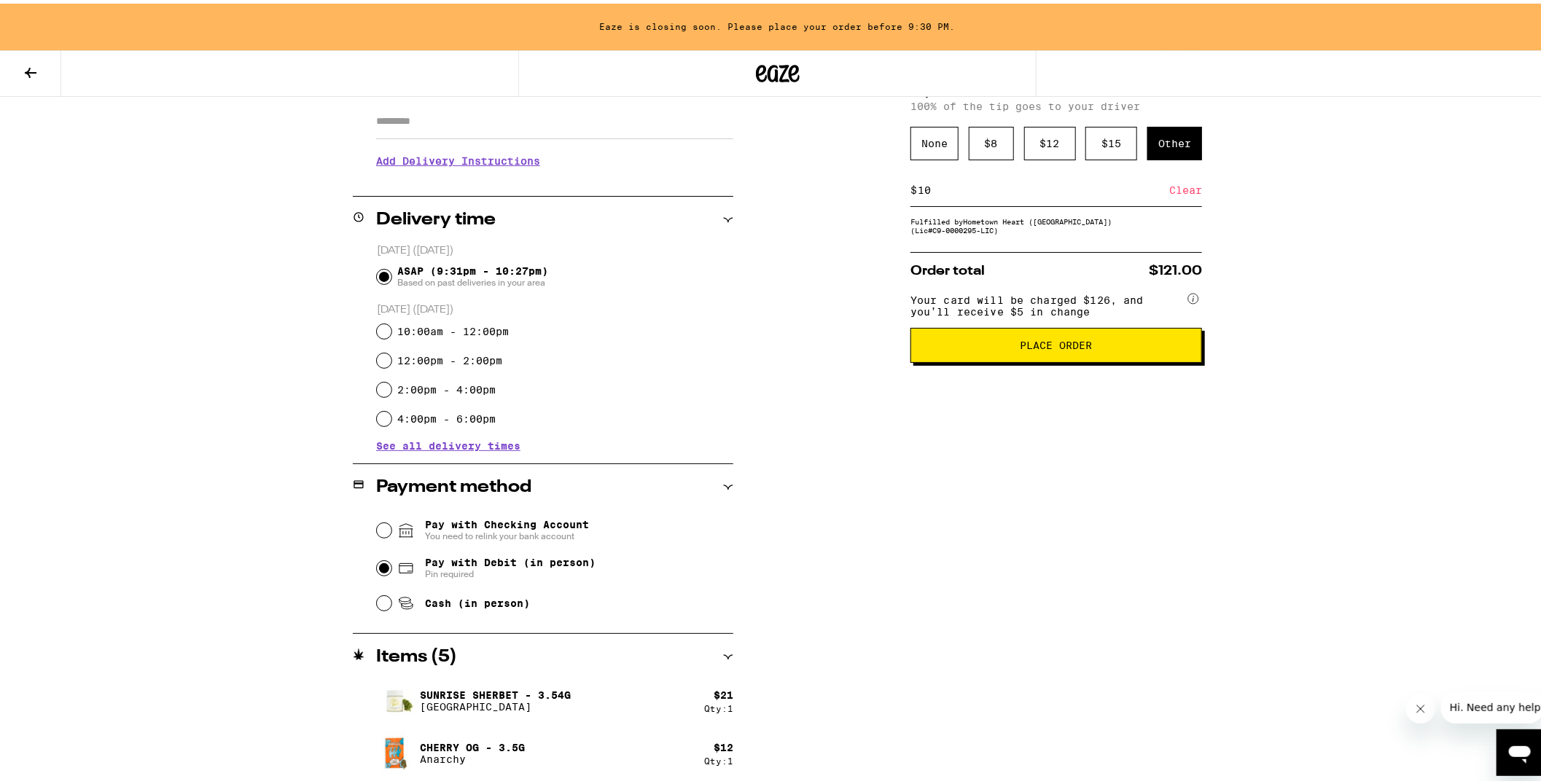
click at [922, 189] on input "10" at bounding box center [1042, 186] width 252 height 13
type input "1"
type input "9"
click at [1180, 192] on div "Save" at bounding box center [1188, 187] width 26 height 32
click at [935, 192] on input "11" at bounding box center [1042, 186] width 252 height 13
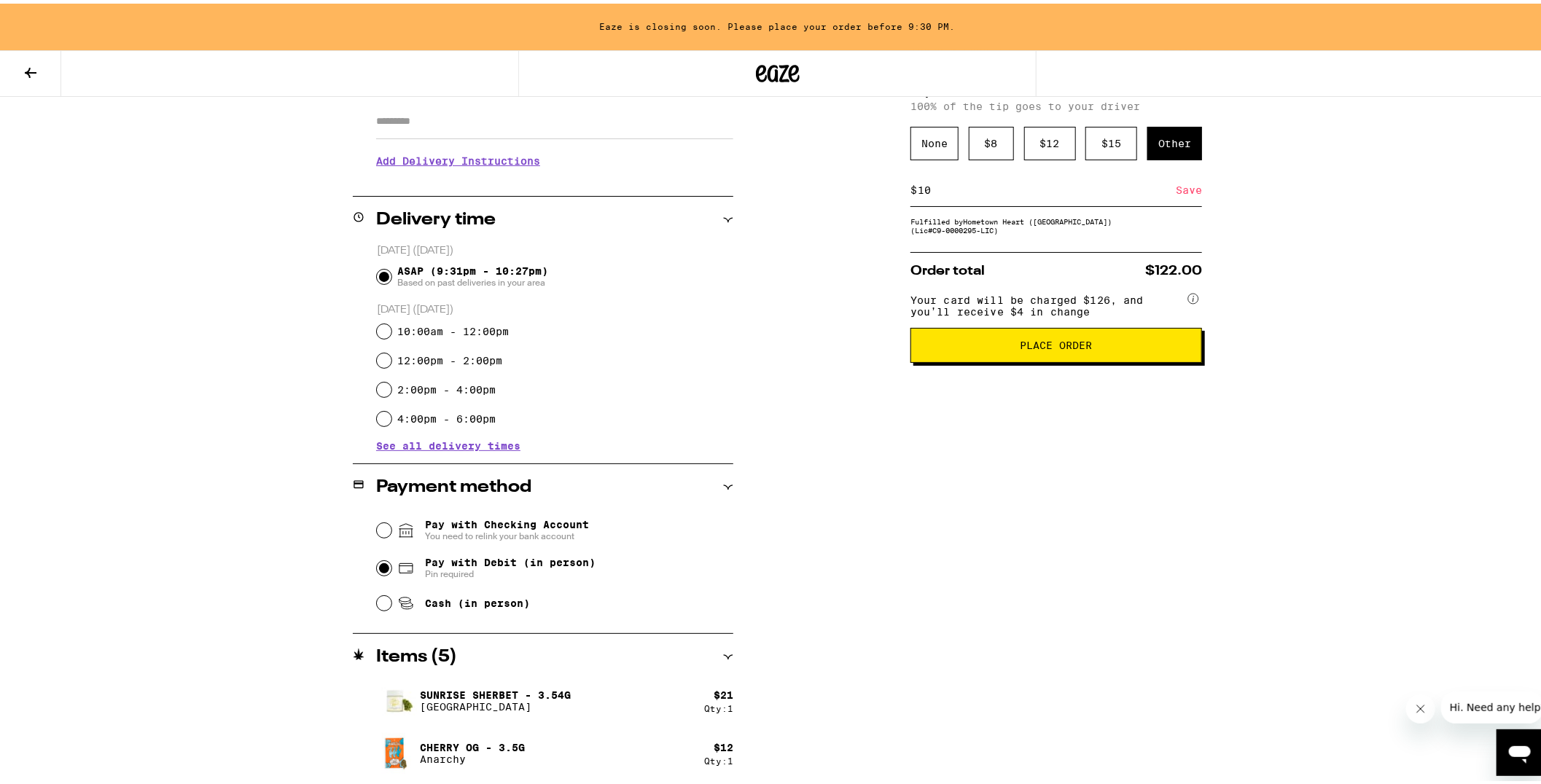
type input "10"
click at [1176, 189] on div "Save" at bounding box center [1188, 187] width 26 height 32
click at [1055, 347] on span "Place Order" at bounding box center [1056, 342] width 72 height 10
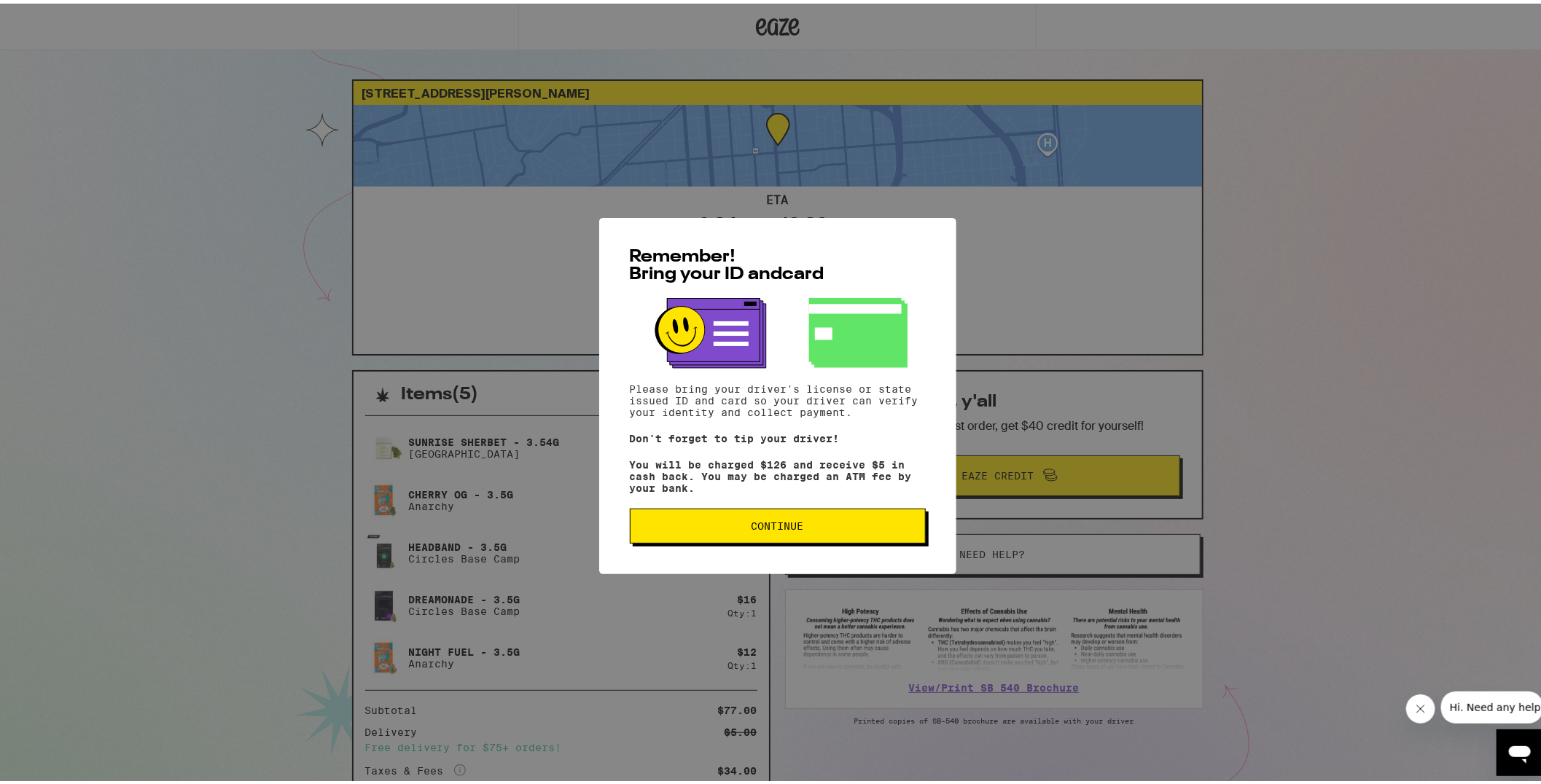
click at [847, 527] on span "Continue" at bounding box center [777, 523] width 271 height 10
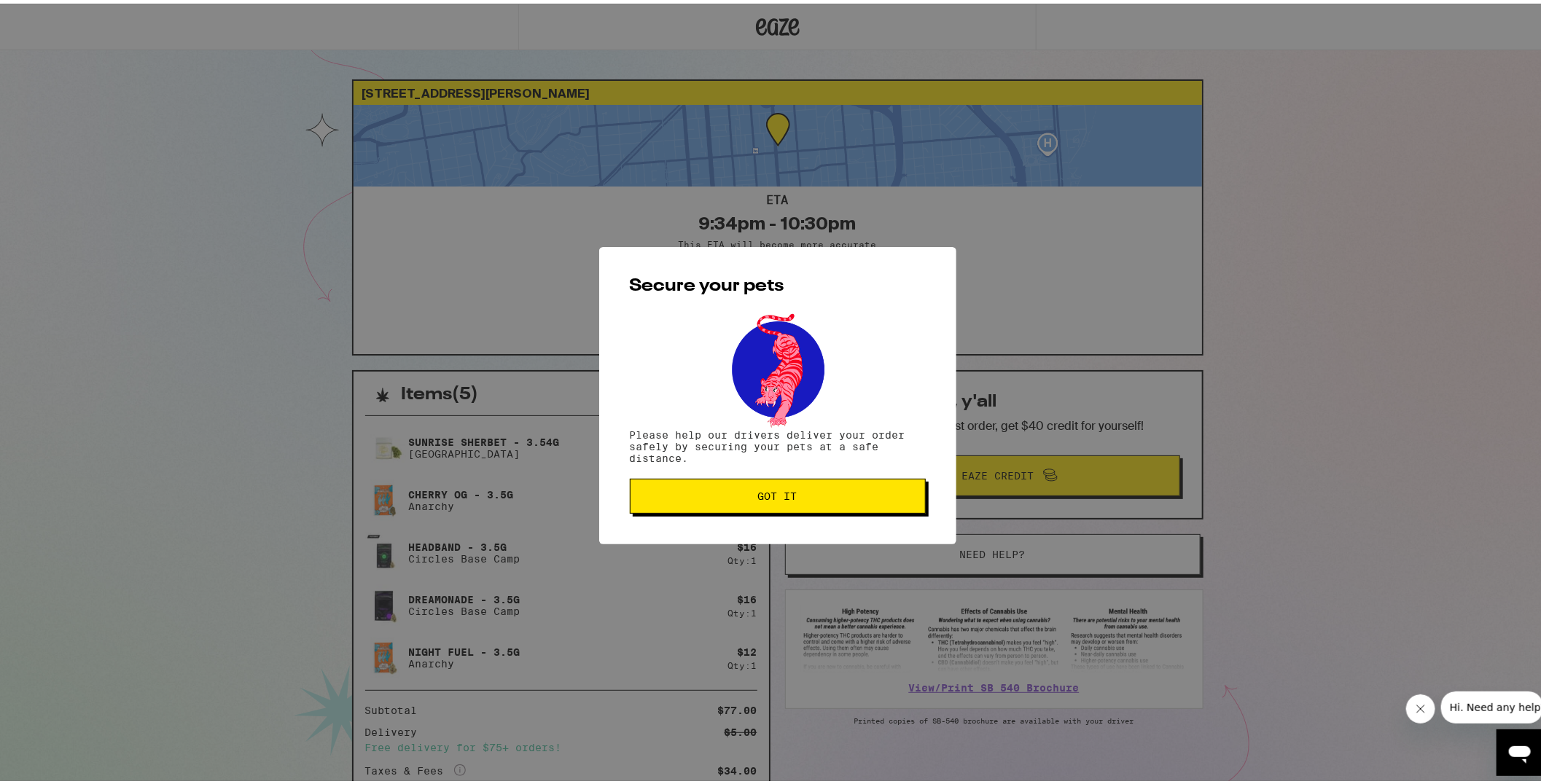
click at [810, 498] on span "Got it" at bounding box center [777, 493] width 271 height 10
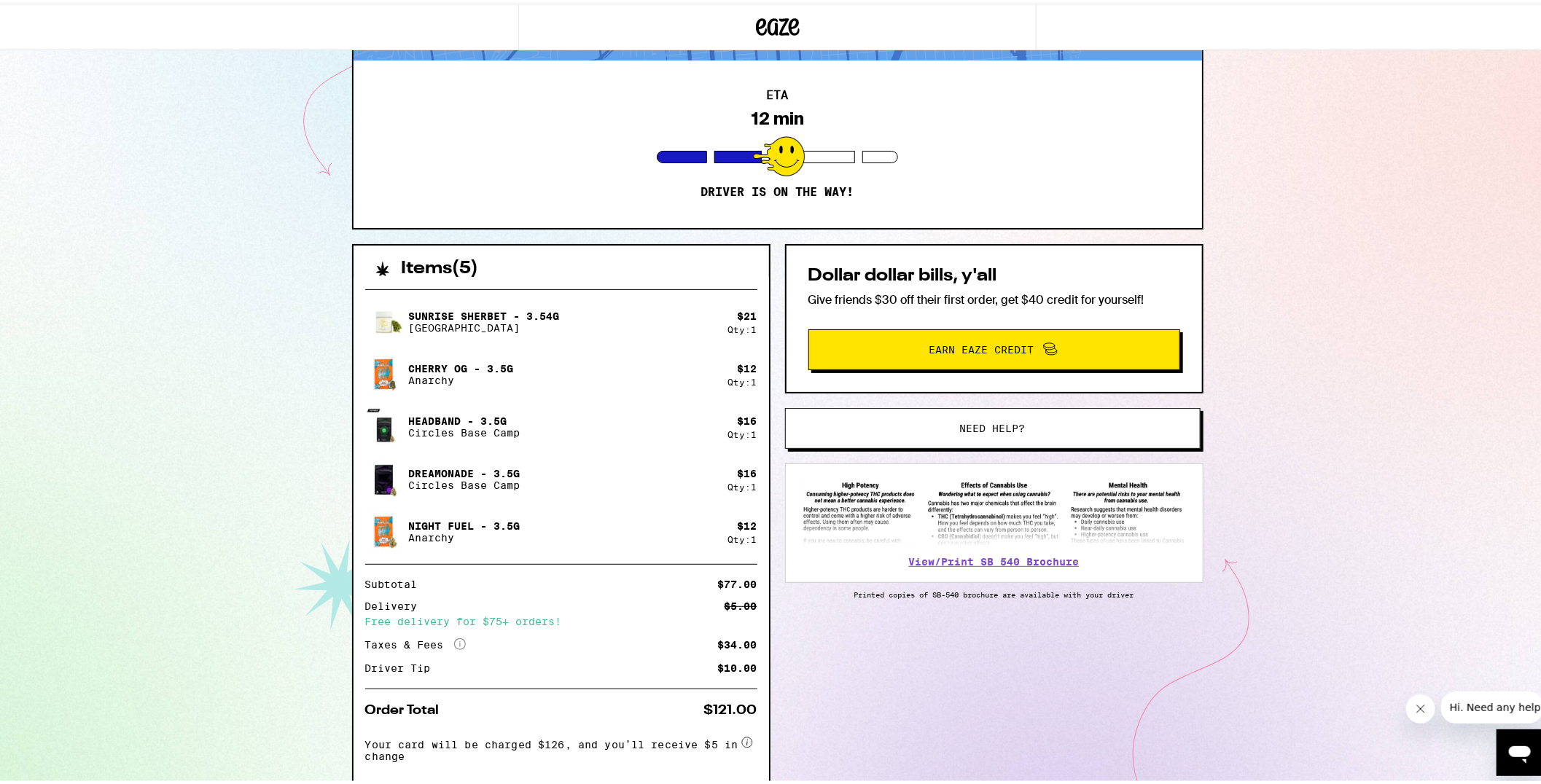
scroll to position [129, 0]
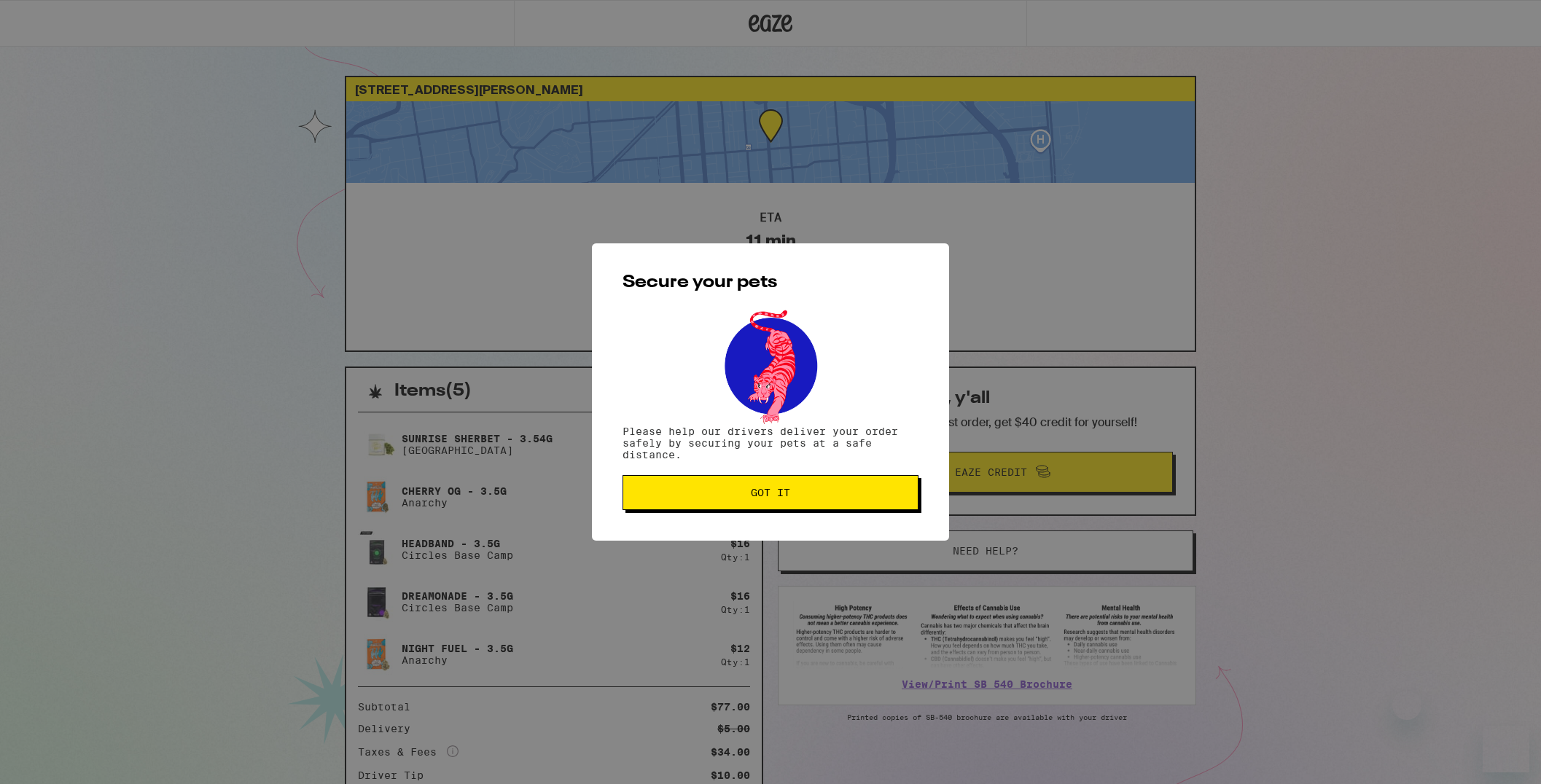
click at [745, 492] on span "Got it" at bounding box center [770, 493] width 271 height 10
